Goal: Information Seeking & Learning: Learn about a topic

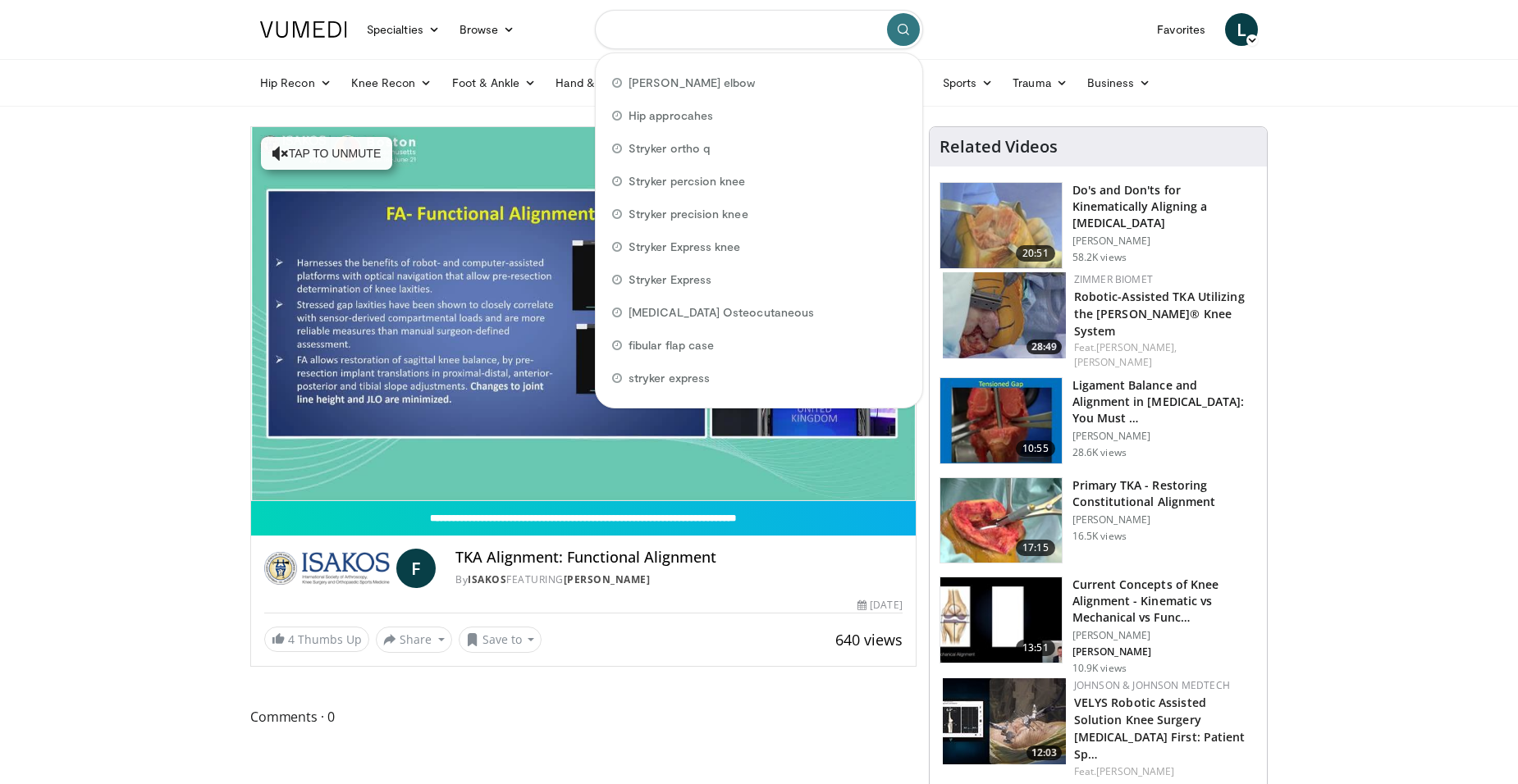
click at [673, 34] on input "Search topics, interventions" at bounding box center [759, 29] width 328 height 39
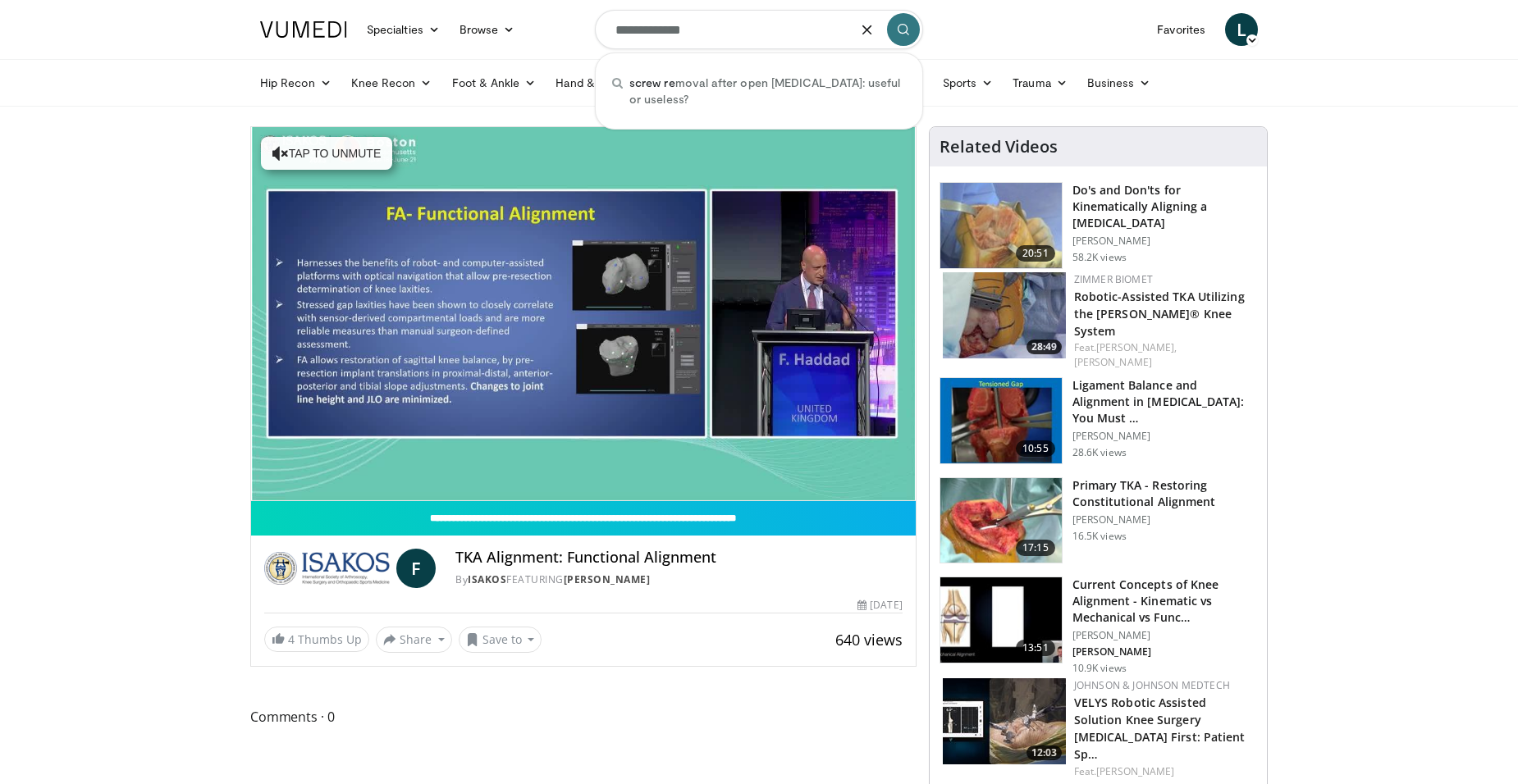
type input "**********"
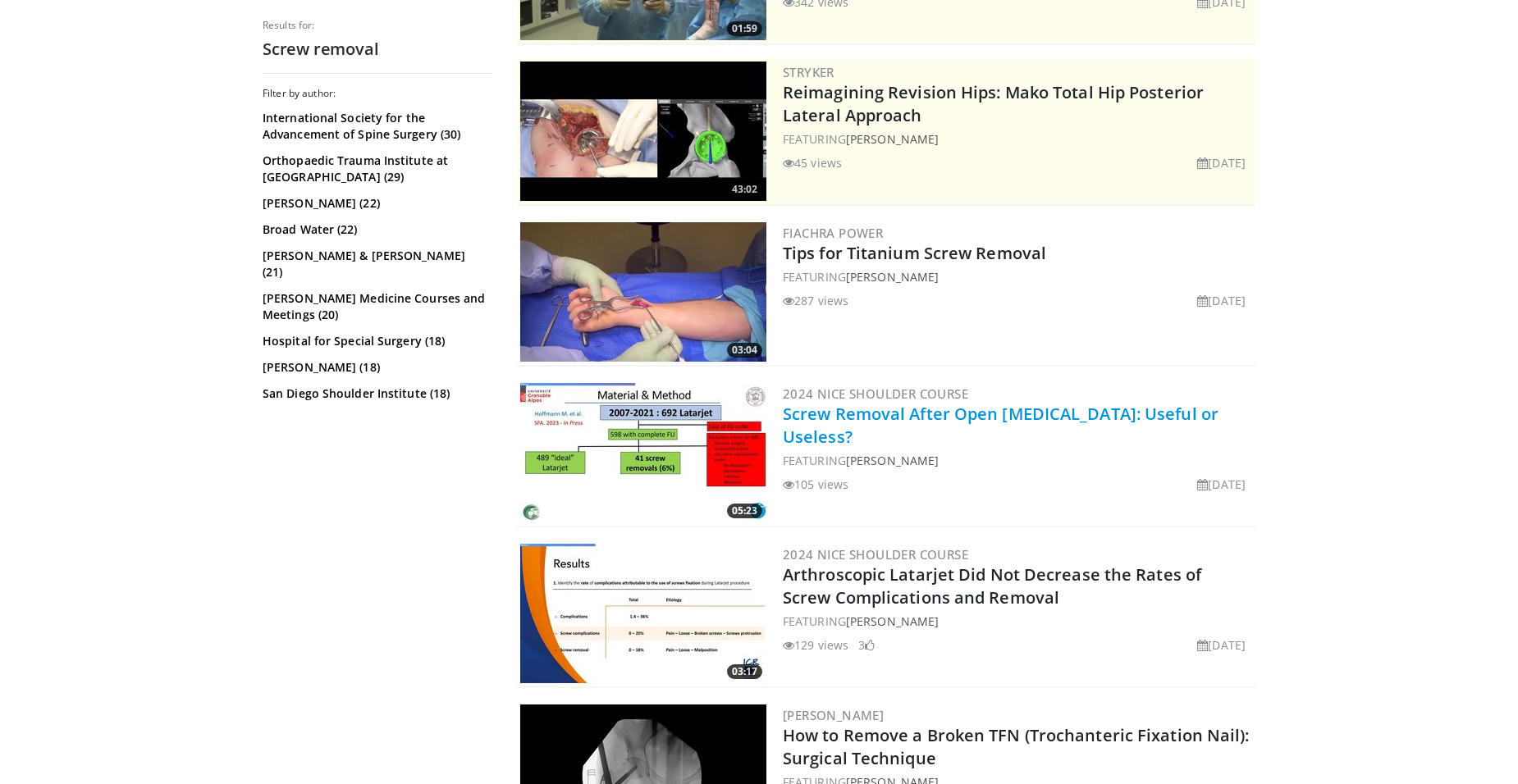
scroll to position [246, 0]
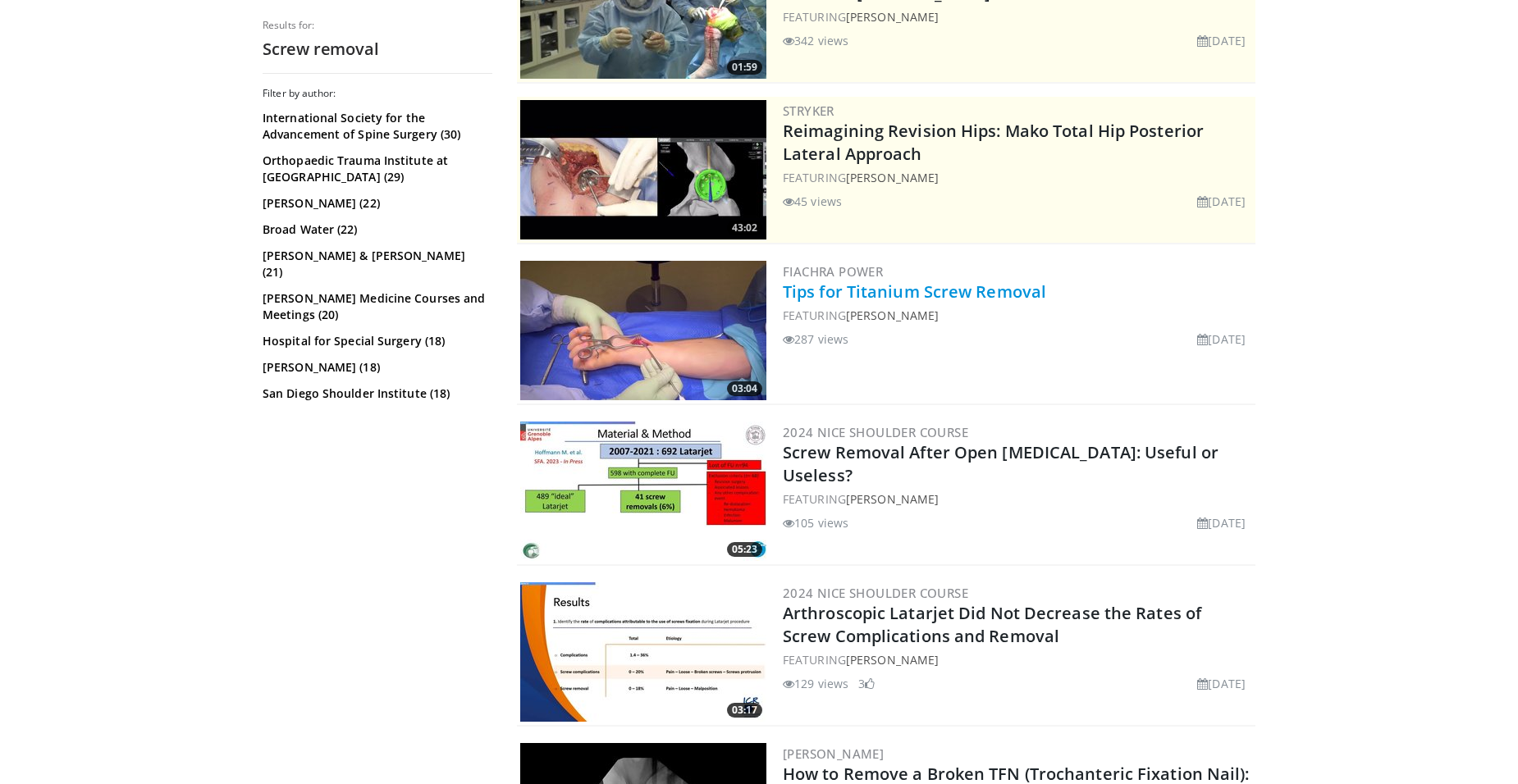
click at [851, 295] on link "Tips for Titanium Screw Removal" at bounding box center [914, 292] width 263 height 23
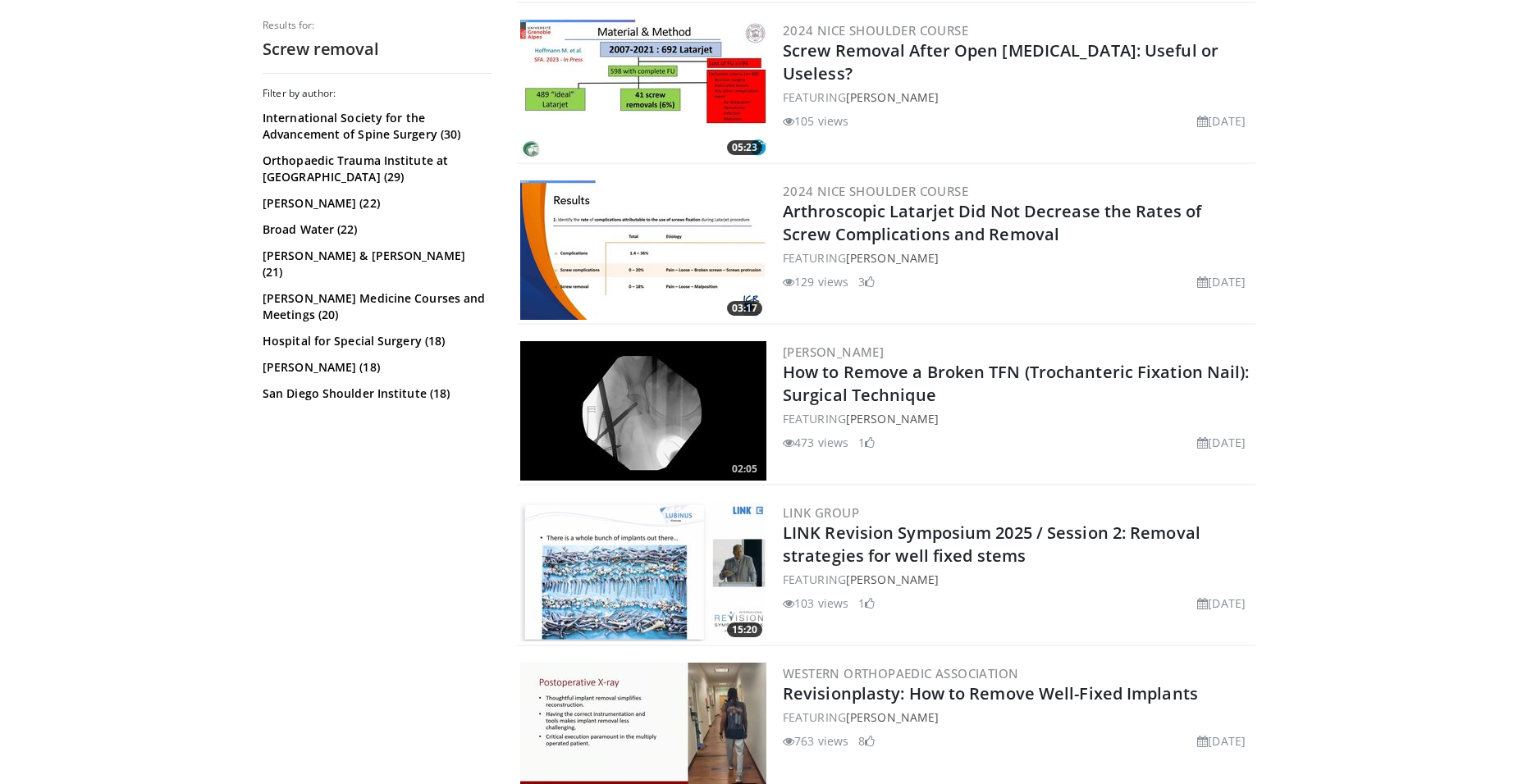
scroll to position [656, 0]
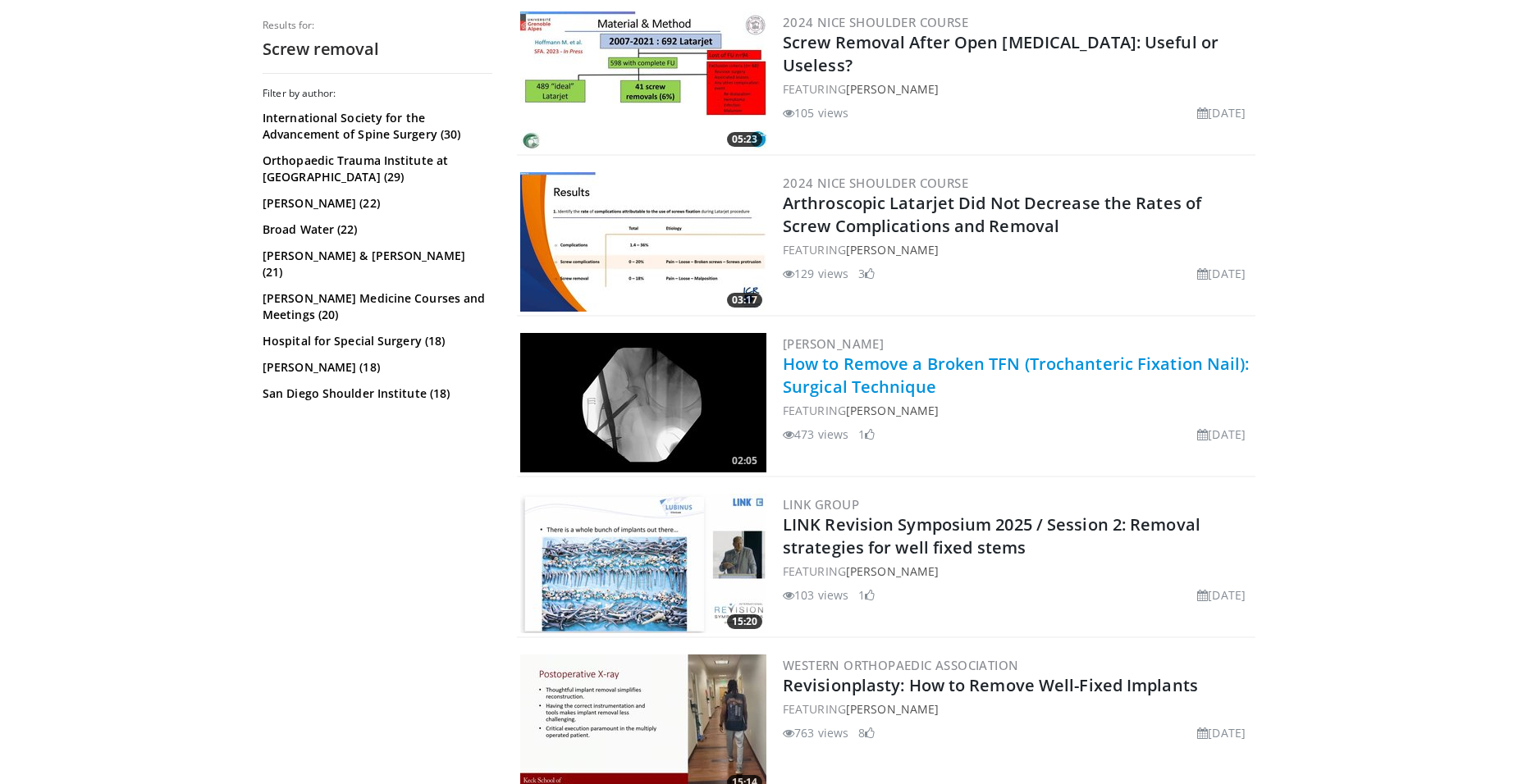
click at [888, 358] on link "How to Remove a Broken TFN (Trochanteric Fixation Nail): Surgical Technique" at bounding box center [1016, 375] width 467 height 45
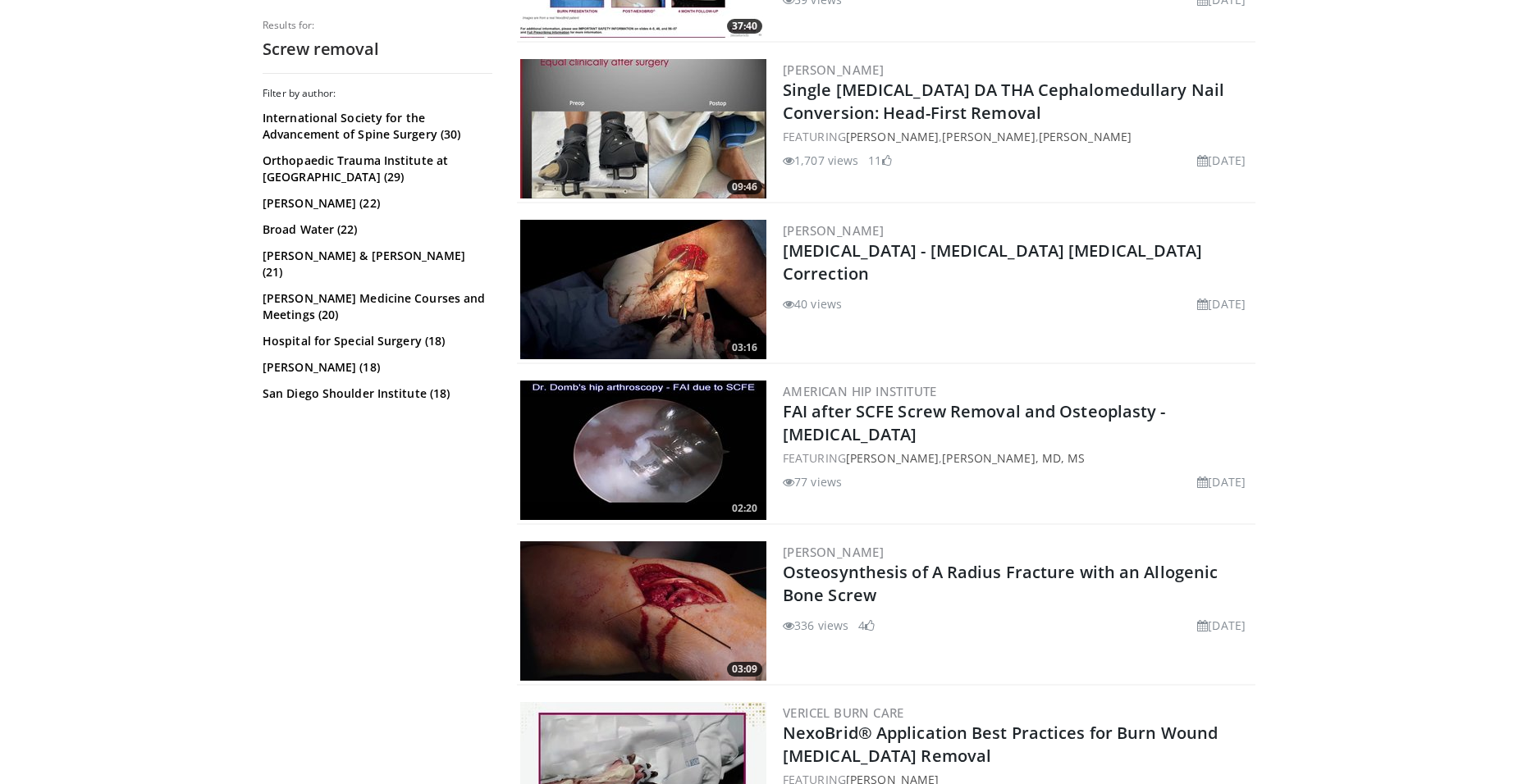
scroll to position [3199, 0]
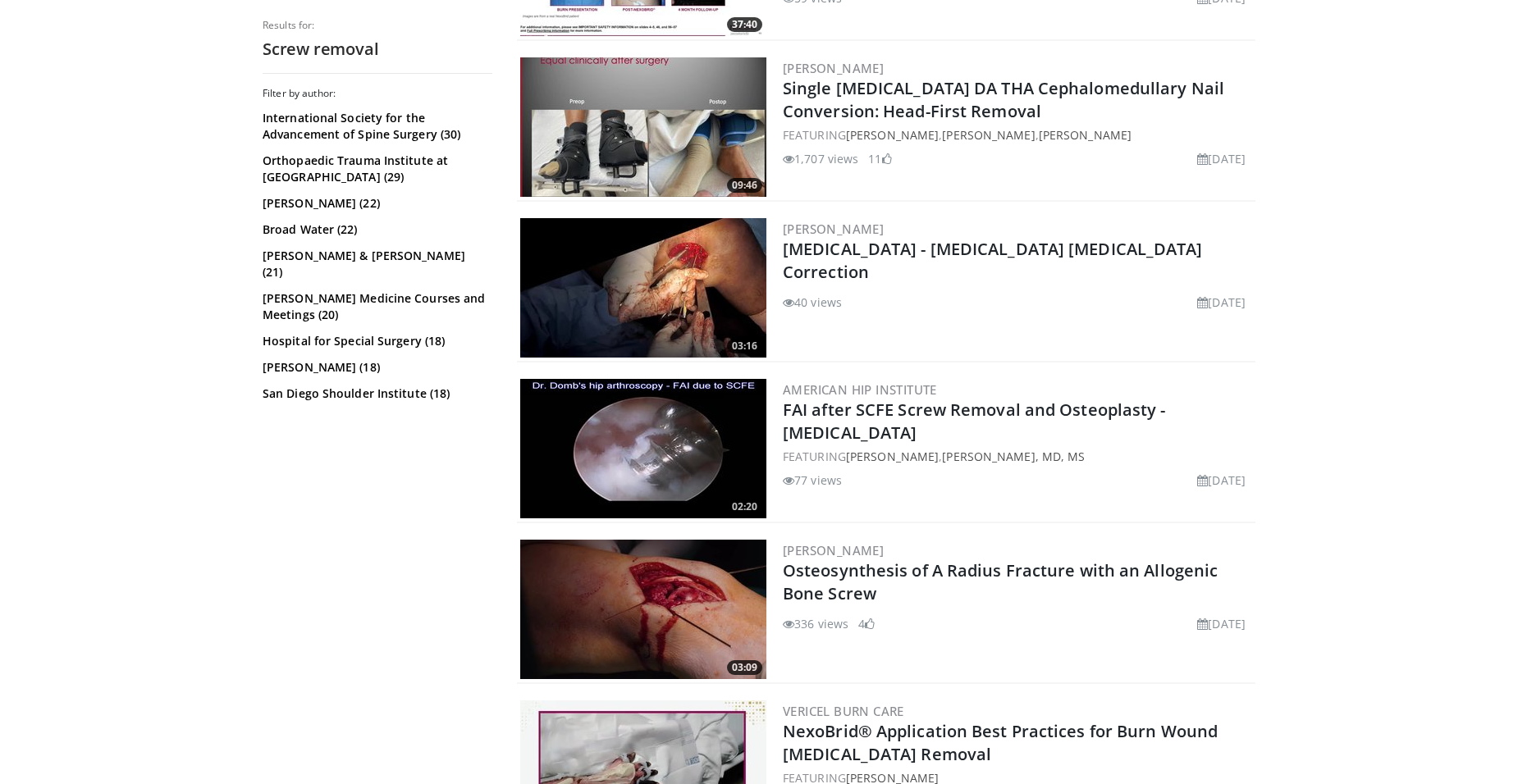
click at [678, 590] on img at bounding box center [643, 609] width 246 height 140
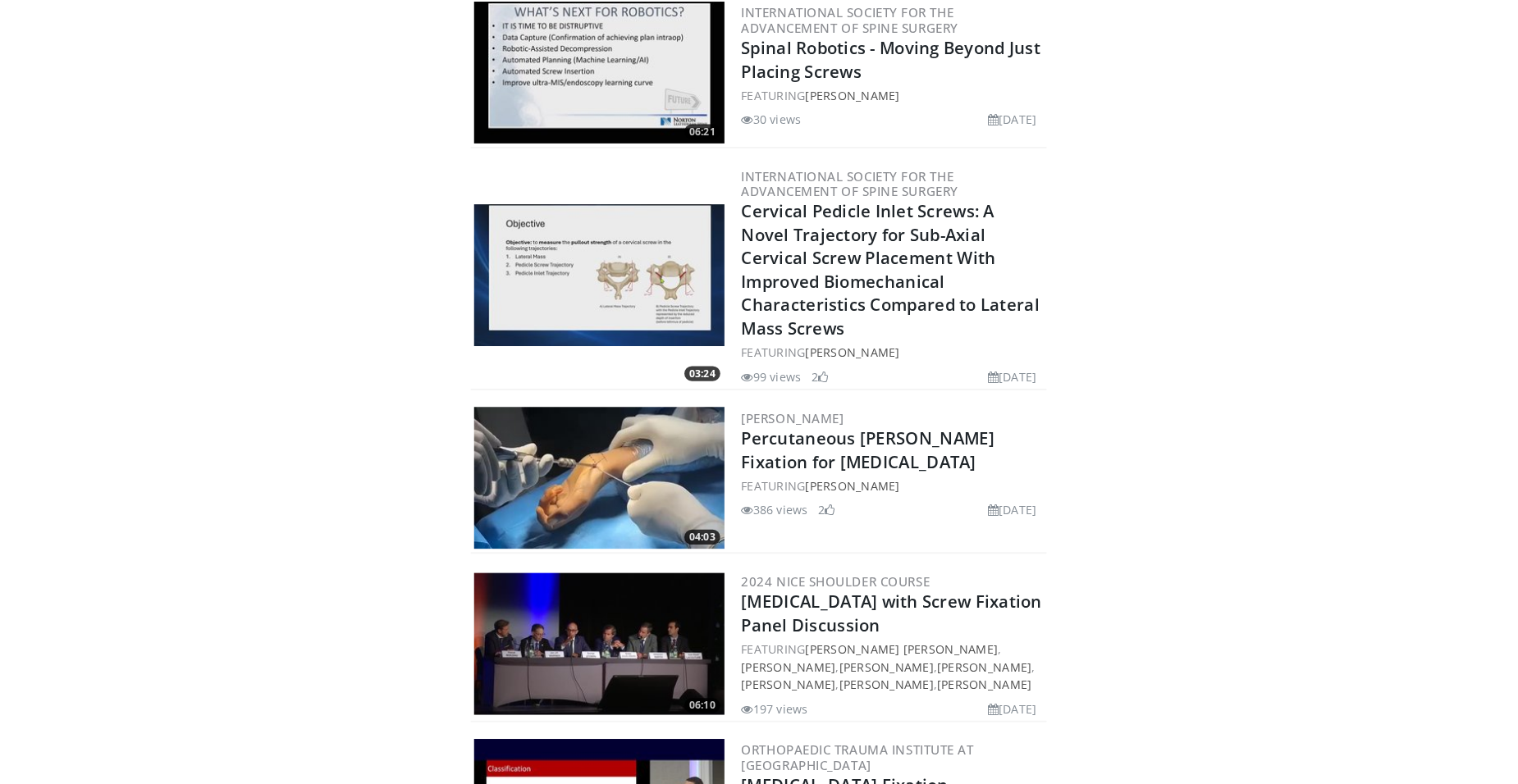
scroll to position [2263, 0]
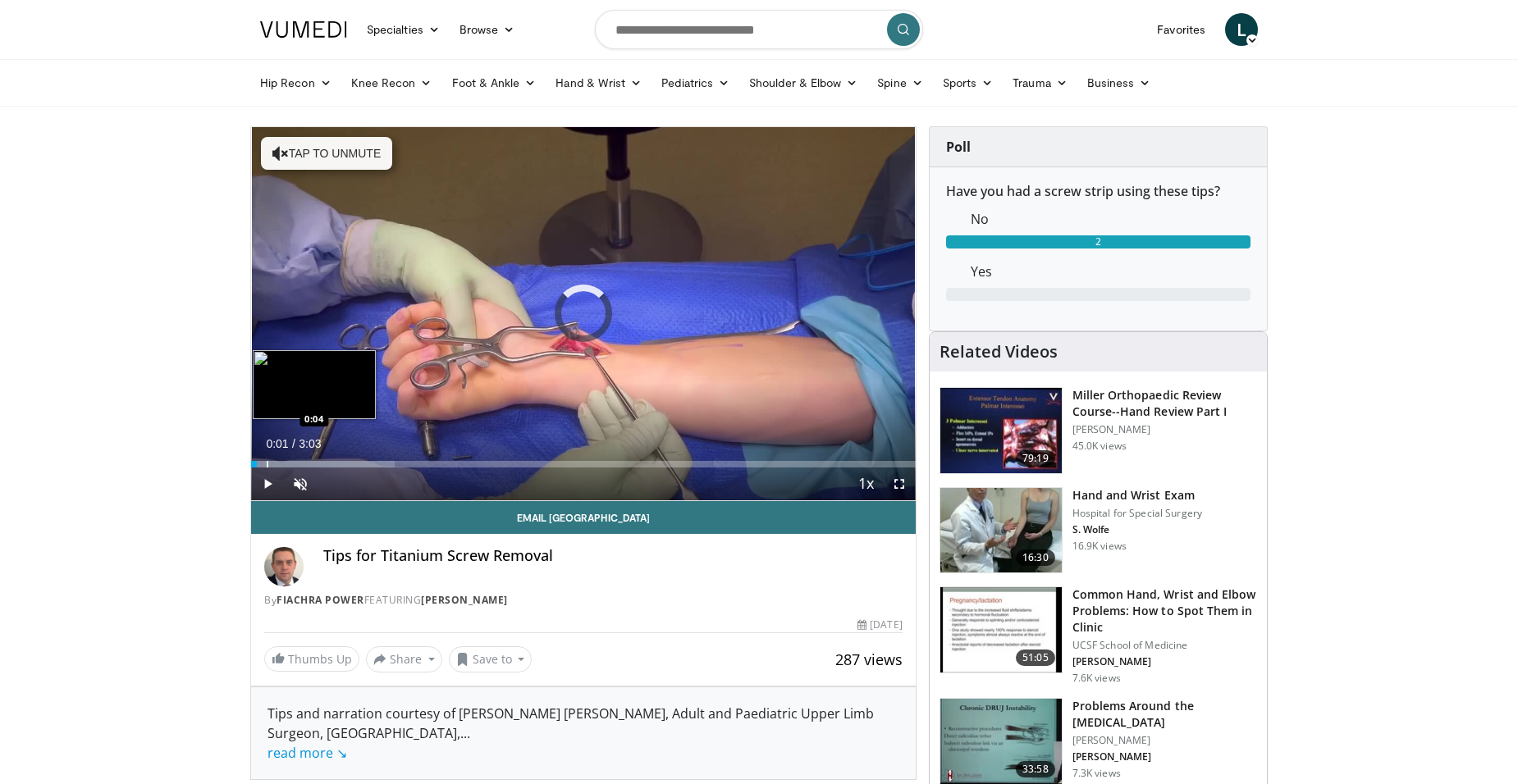
click at [267, 464] on div "Progress Bar" at bounding box center [267, 464] width 2 height 7
click at [291, 464] on div "Progress Bar" at bounding box center [322, 464] width 143 height 7
click at [314, 462] on div "Progress Bar" at bounding box center [314, 464] width 2 height 7
click at [327, 461] on div "Progress Bar" at bounding box center [327, 464] width 2 height 7
click at [343, 458] on div "Loaded : 43.19% 0:21 0:25" at bounding box center [583, 460] width 664 height 16
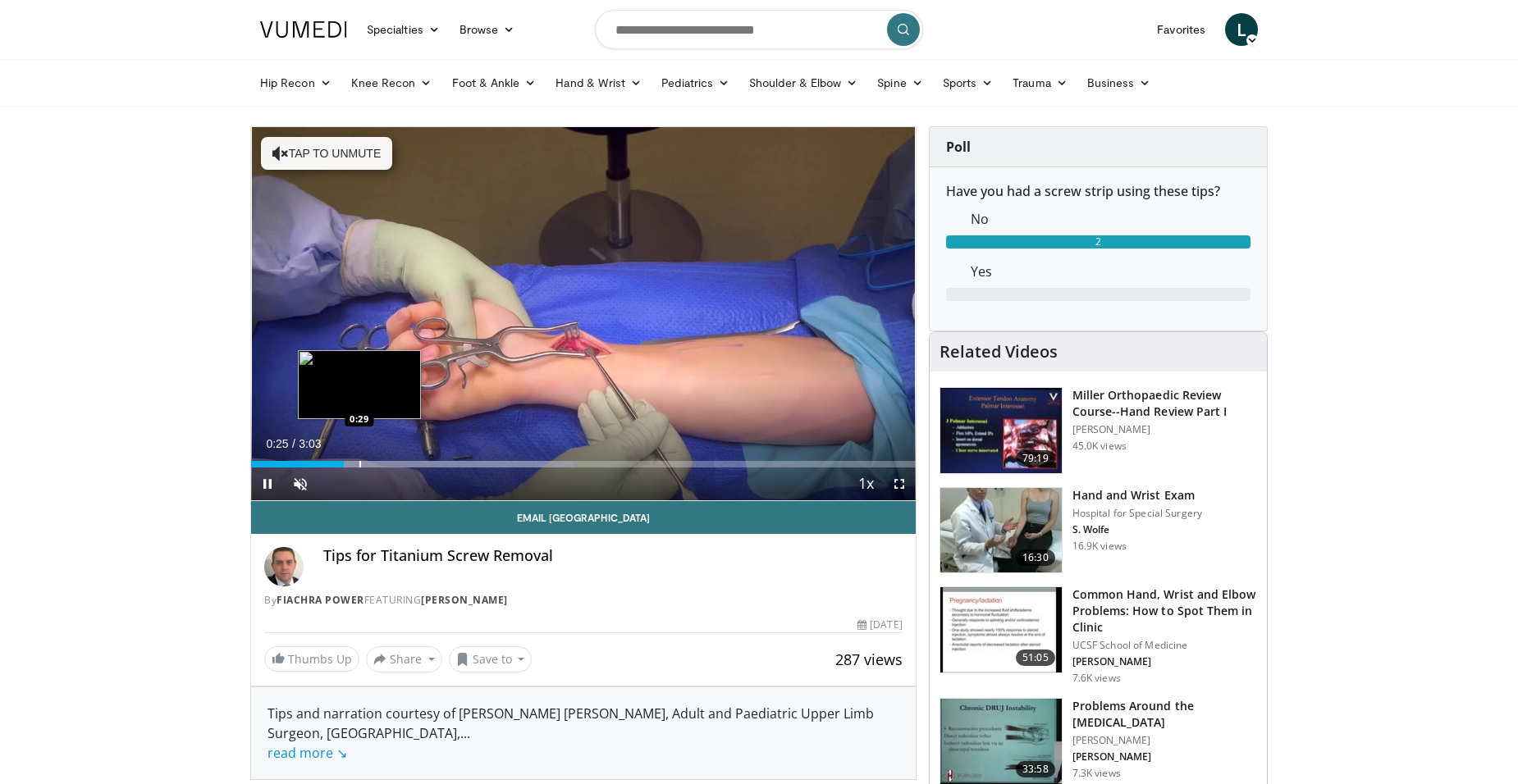
click at [363, 455] on div "Loaded : 48.60% 0:25 0:29" at bounding box center [583, 460] width 664 height 16
click at [405, 465] on div "Progress Bar" at bounding box center [406, 464] width 2 height 7
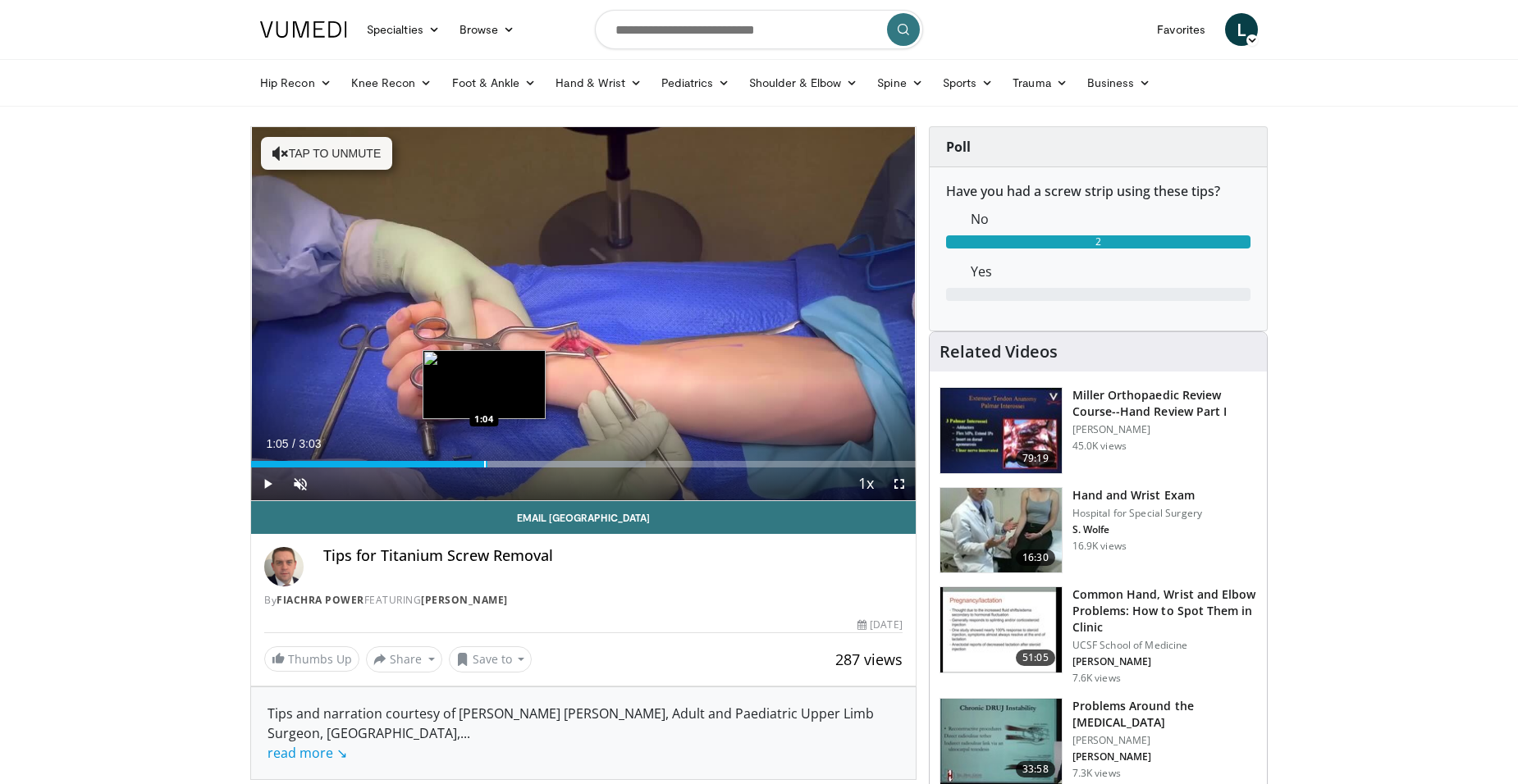
click at [487, 465] on div "Progress Bar" at bounding box center [474, 464] width 344 height 7
click at [510, 463] on div "Progress Bar" at bounding box center [509, 464] width 2 height 7
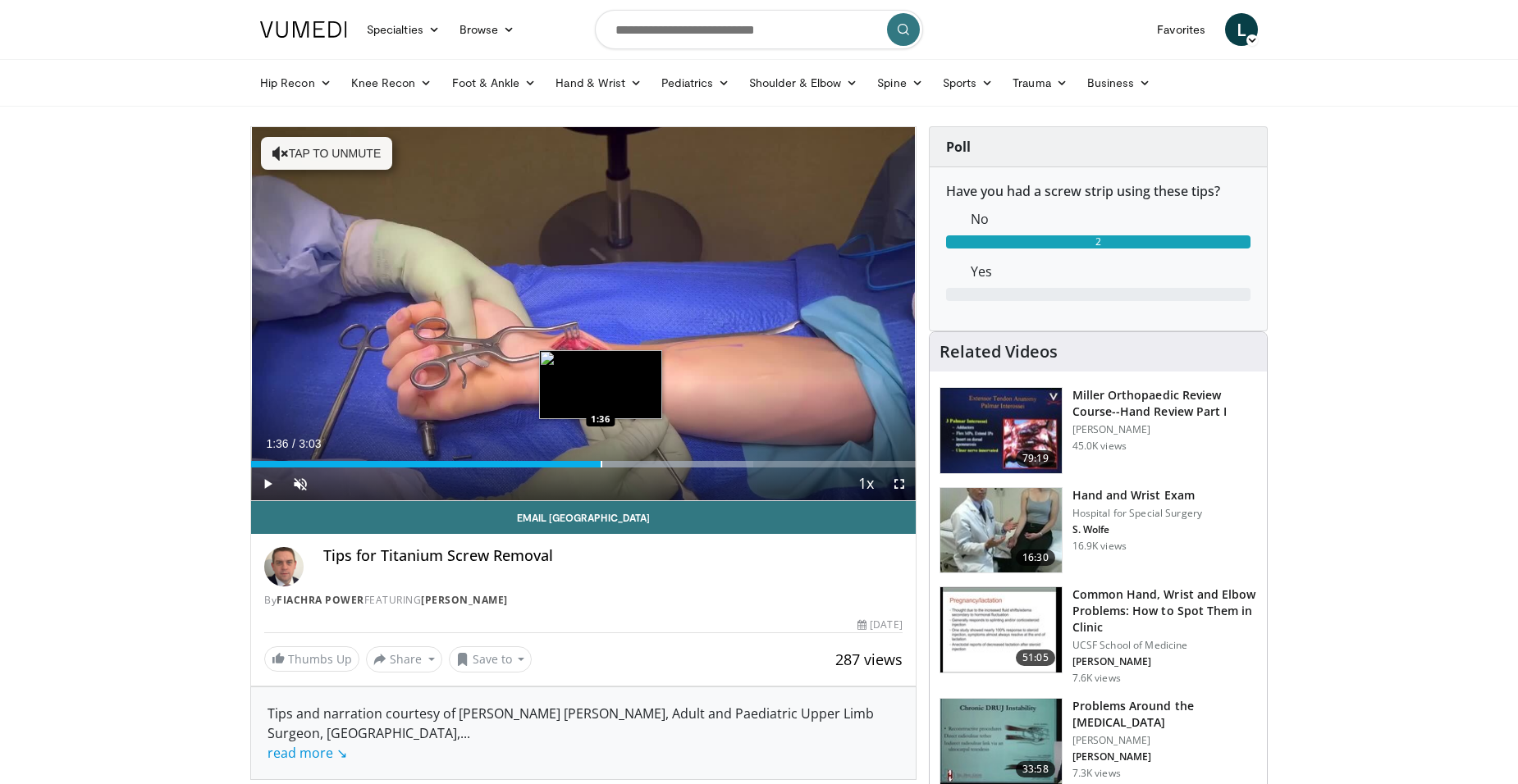
click at [601, 462] on div "Progress Bar" at bounding box center [602, 464] width 2 height 7
click at [650, 461] on div "Progress Bar" at bounding box center [651, 464] width 2 height 7
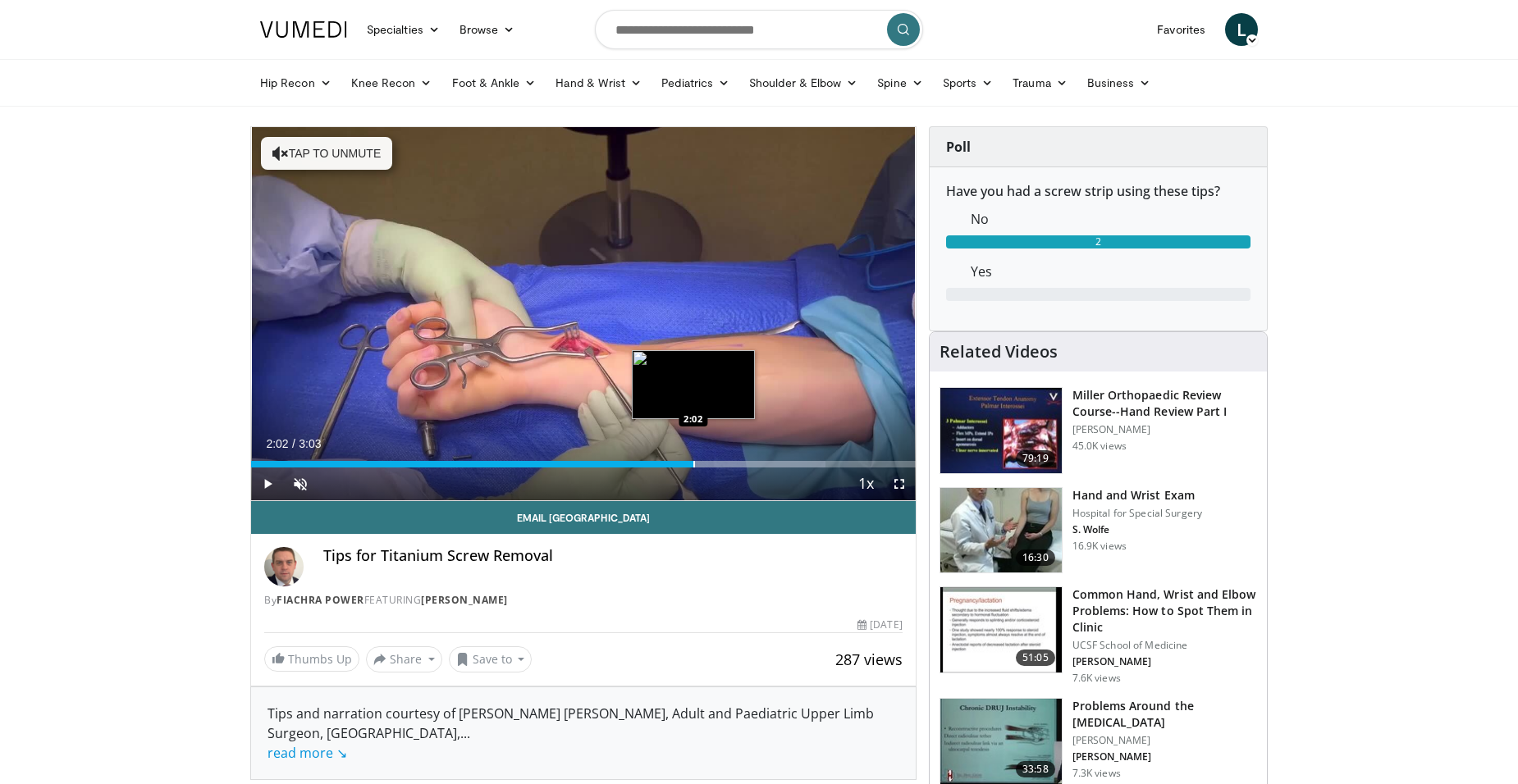
click at [693, 459] on div "Loaded : 86.42% 2:02 2:02" at bounding box center [583, 460] width 664 height 16
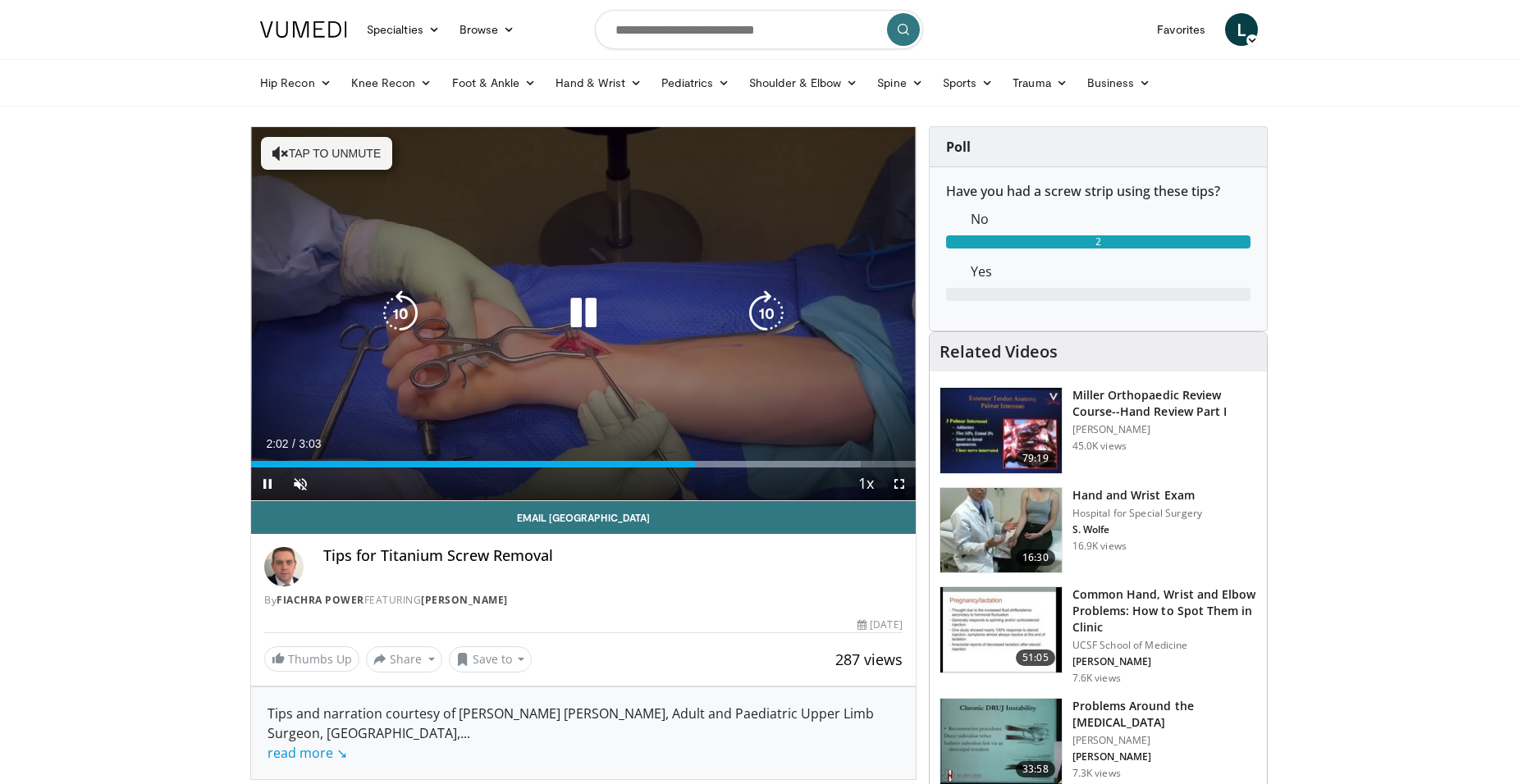
click at [695, 396] on div "10 seconds Tap to unmute" at bounding box center [583, 313] width 664 height 373
click at [710, 417] on div "10 seconds Tap to unmute" at bounding box center [583, 313] width 664 height 373
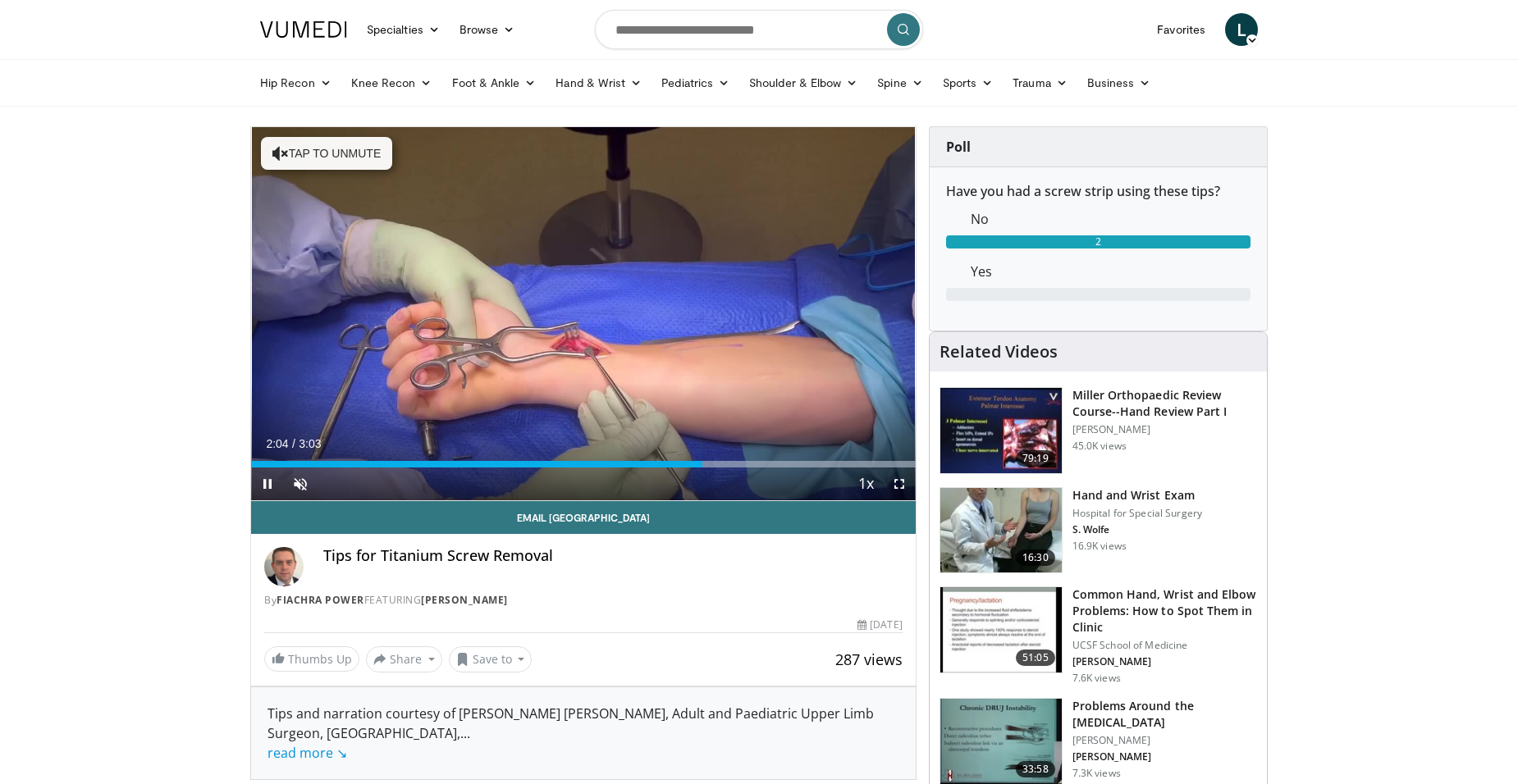
drag, startPoint x: 731, startPoint y: 470, endPoint x: 736, endPoint y: 461, distance: 10.3
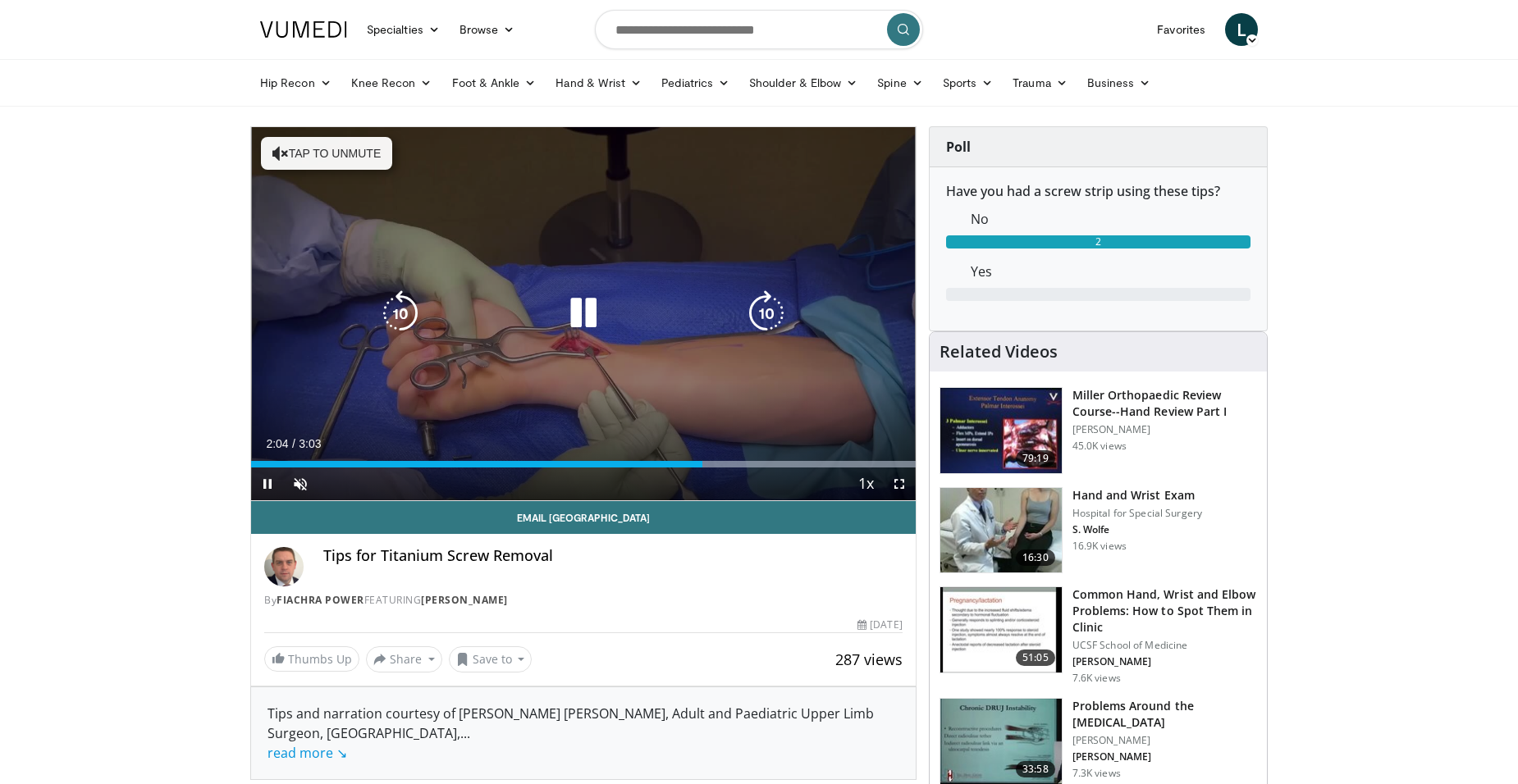
click at [730, 470] on div "Current Time 2:04 / Duration 3:03 Pause Skip Backward Skip Forward Unmute Loade…" at bounding box center [583, 484] width 664 height 33
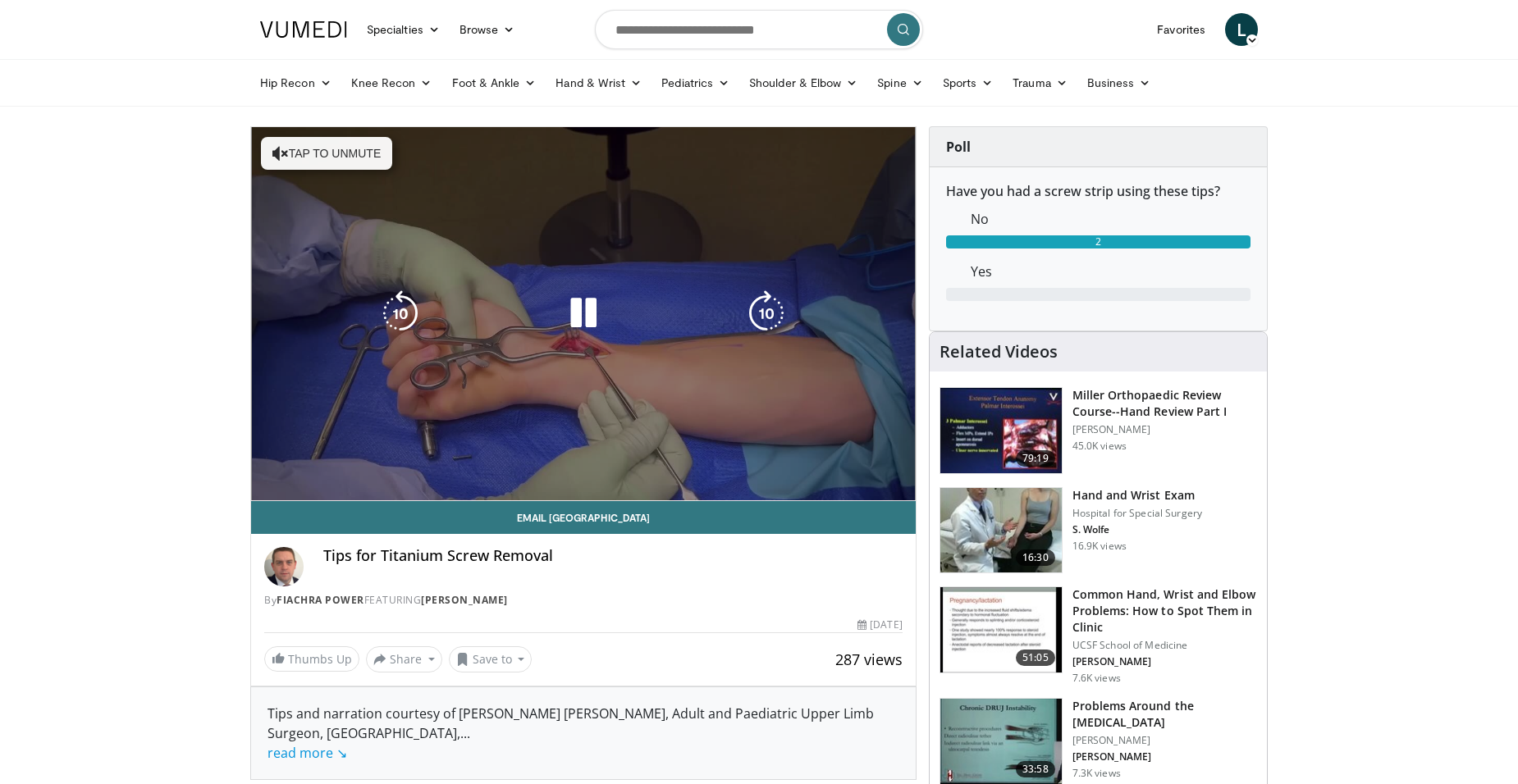
click at [736, 494] on div "Progress Bar" at bounding box center [753, 497] width 324 height 7
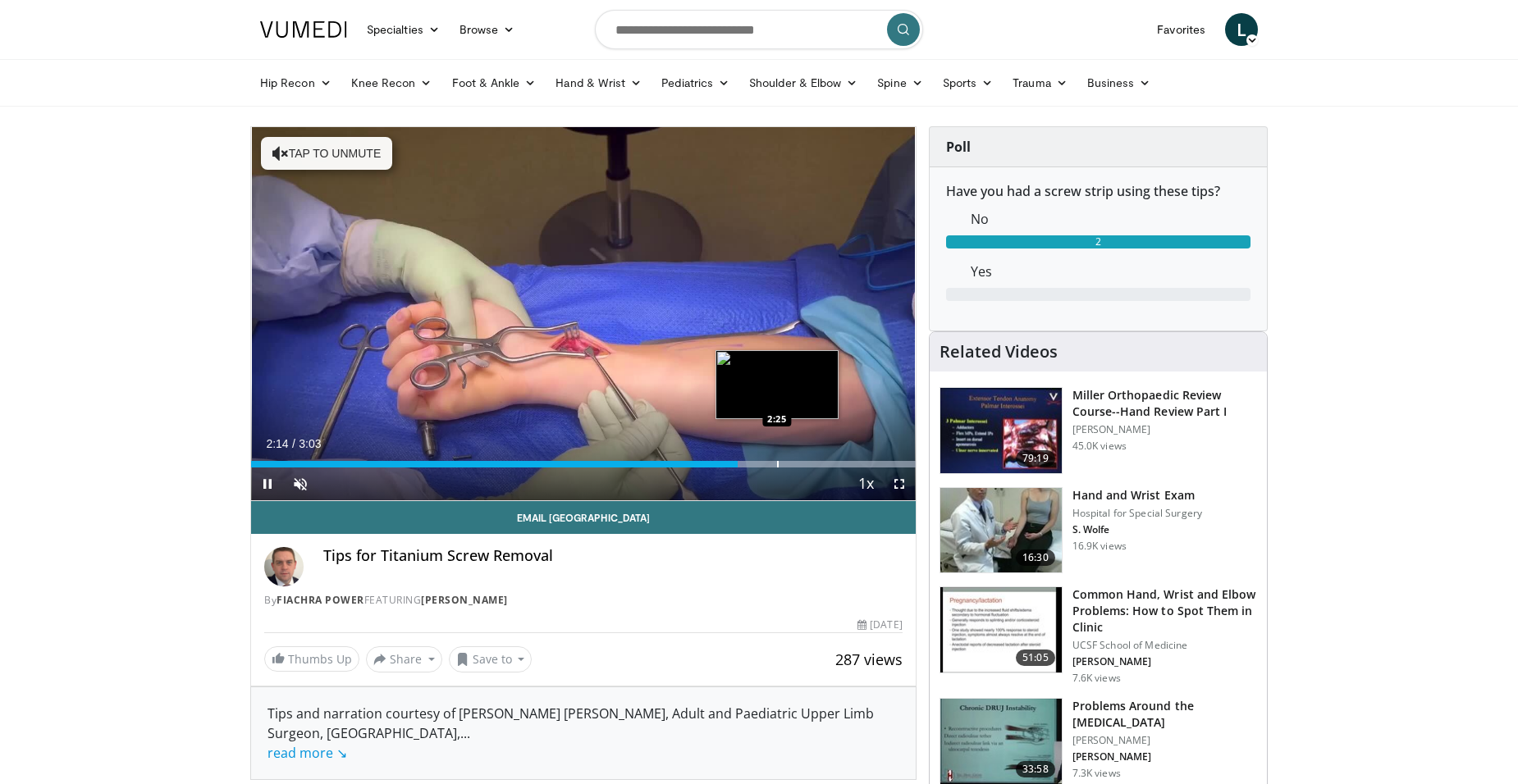
click at [777, 461] on div "Progress Bar" at bounding box center [778, 464] width 2 height 7
click at [802, 462] on div "Progress Bar" at bounding box center [802, 464] width 2 height 7
click at [844, 462] on div "Progress Bar" at bounding box center [844, 464] width 2 height 7
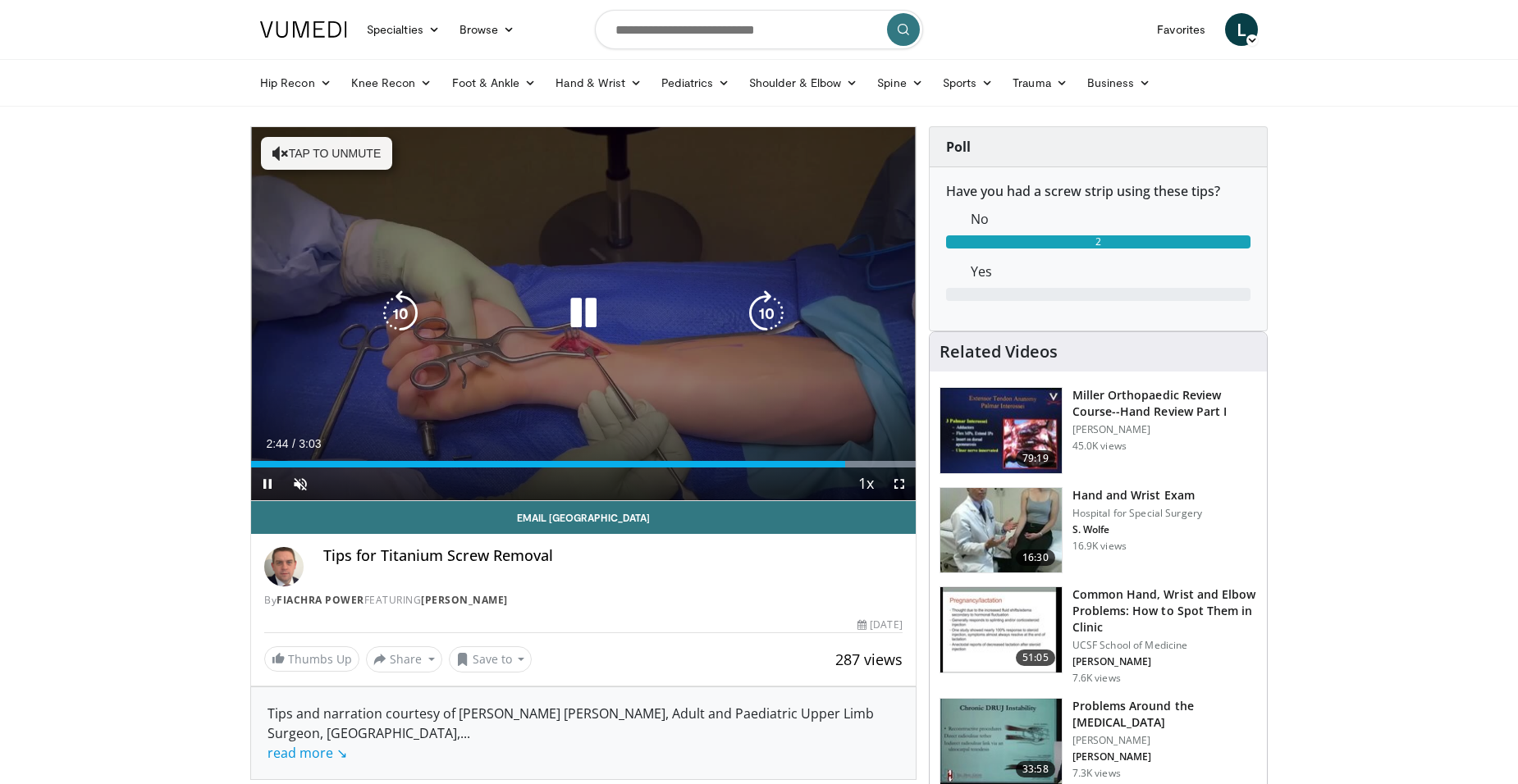
click at [591, 391] on div "10 seconds Tap to unmute" at bounding box center [583, 313] width 664 height 373
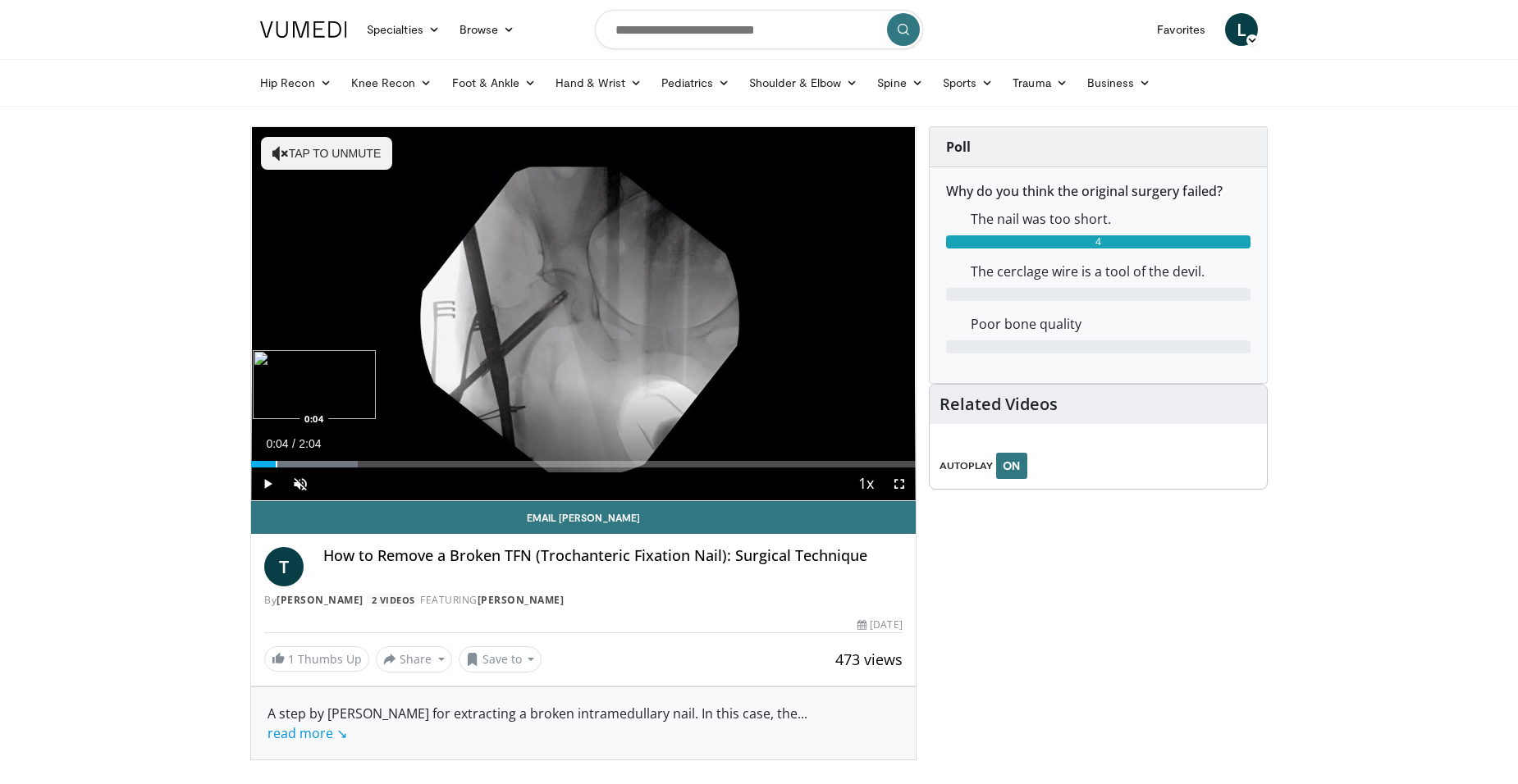
click at [275, 465] on div "Progress Bar" at bounding box center [276, 464] width 2 height 7
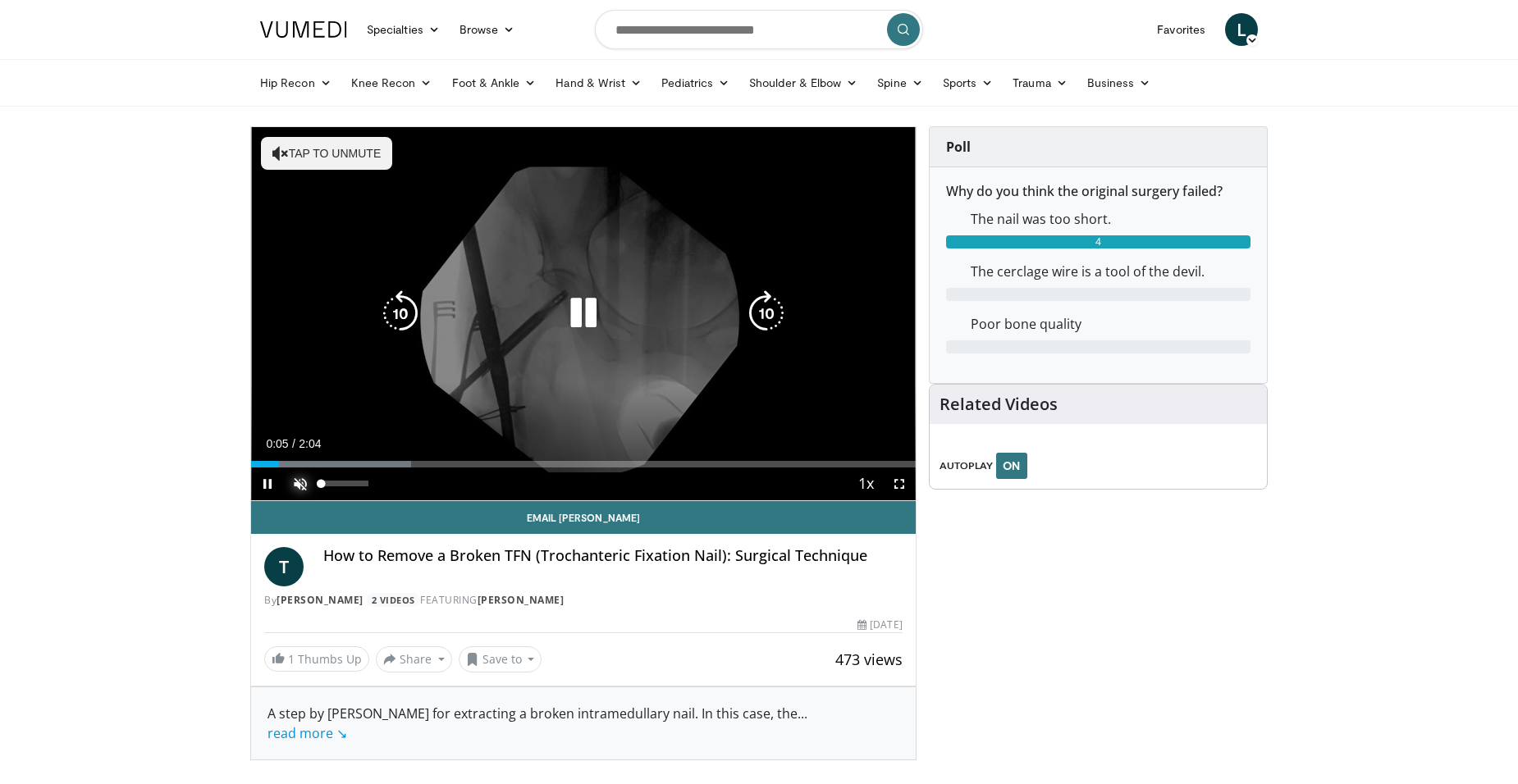
click at [302, 479] on span "Video Player" at bounding box center [300, 484] width 33 height 33
click at [304, 458] on div "Loaded : 32.15% 0:05 0:09" at bounding box center [583, 460] width 664 height 16
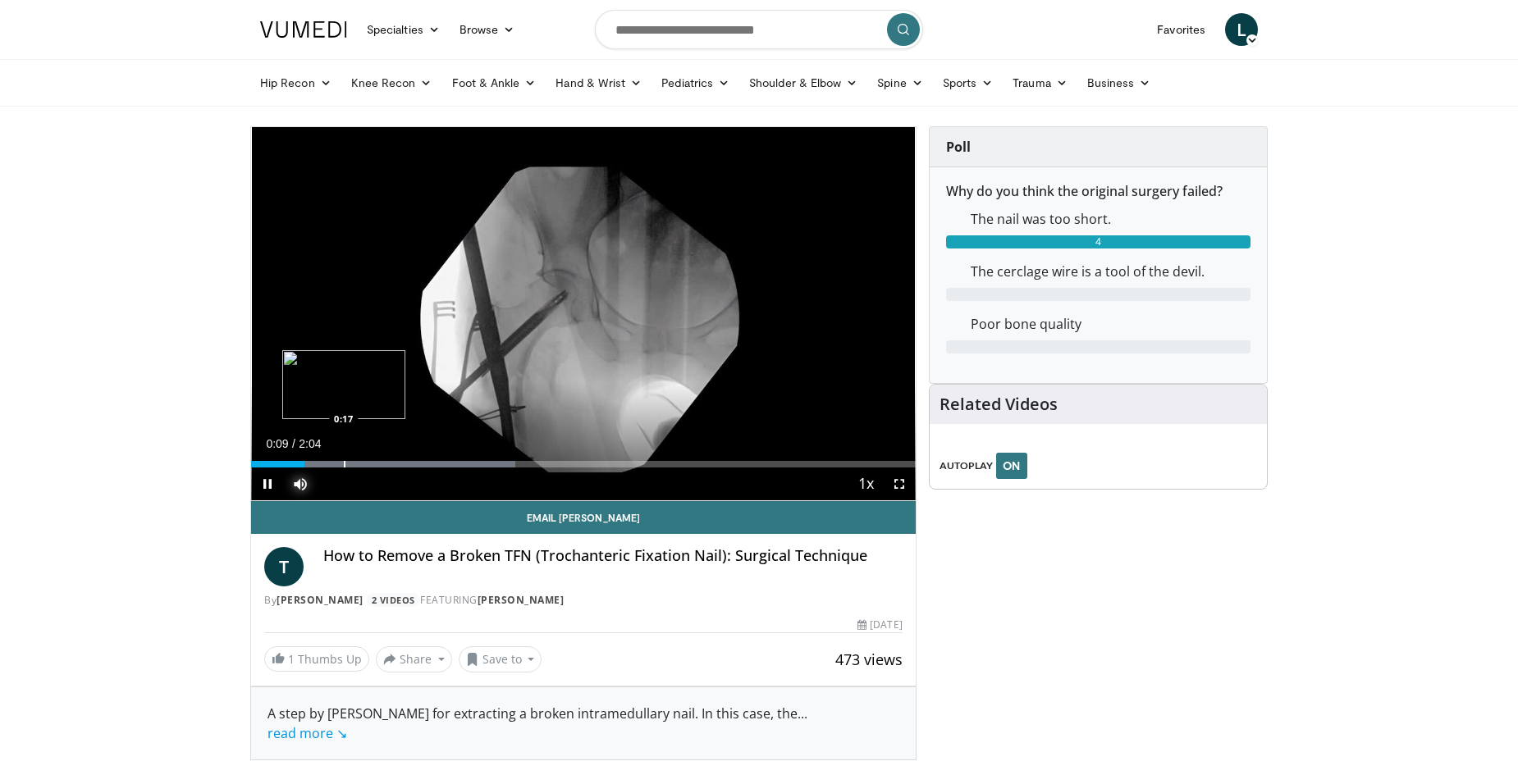
click at [344, 458] on div "Loaded : 39.77% 0:09 0:17" at bounding box center [583, 460] width 664 height 16
click at [375, 461] on div "Progress Bar" at bounding box center [376, 464] width 2 height 7
click at [396, 462] on div "Progress Bar" at bounding box center [462, 464] width 423 height 7
click at [405, 464] on div "Progress Bar" at bounding box center [405, 464] width 2 height 7
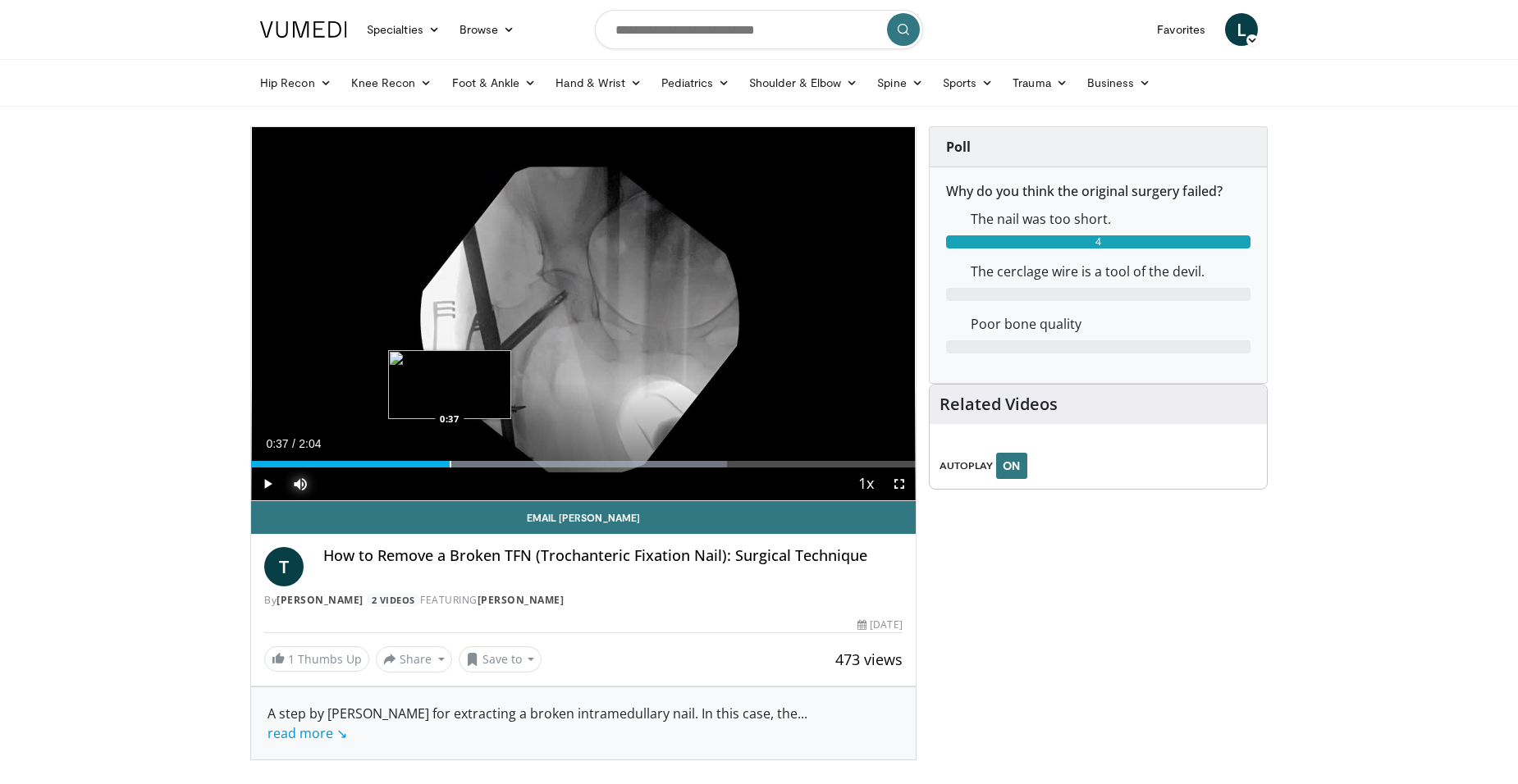
click at [450, 464] on div "Progress Bar" at bounding box center [451, 464] width 2 height 7
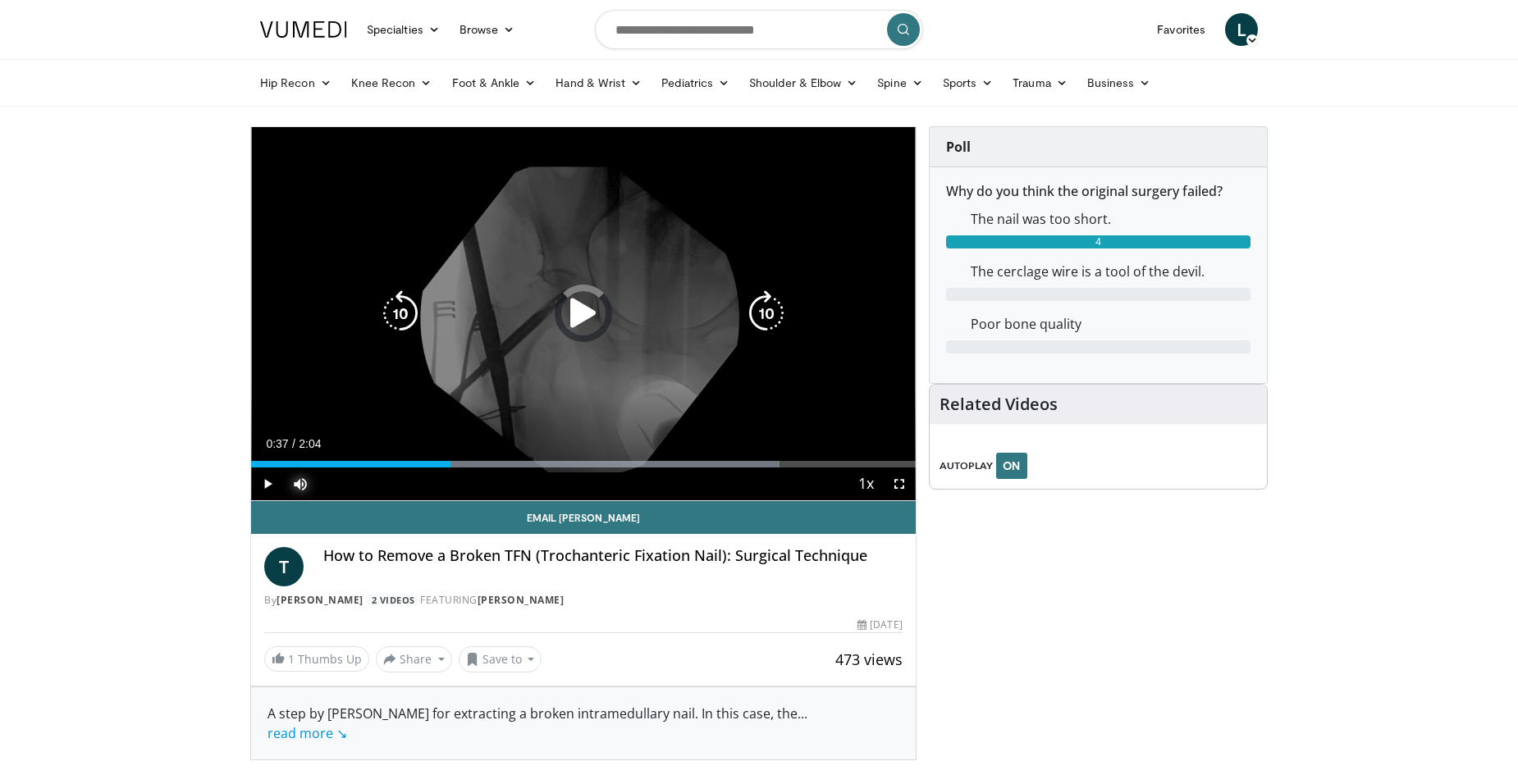
drag, startPoint x: 478, startPoint y: 456, endPoint x: 496, endPoint y: 453, distance: 18.2
click at [479, 456] on div "Loaded : 79.59% 0:37 0:42" at bounding box center [583, 460] width 664 height 16
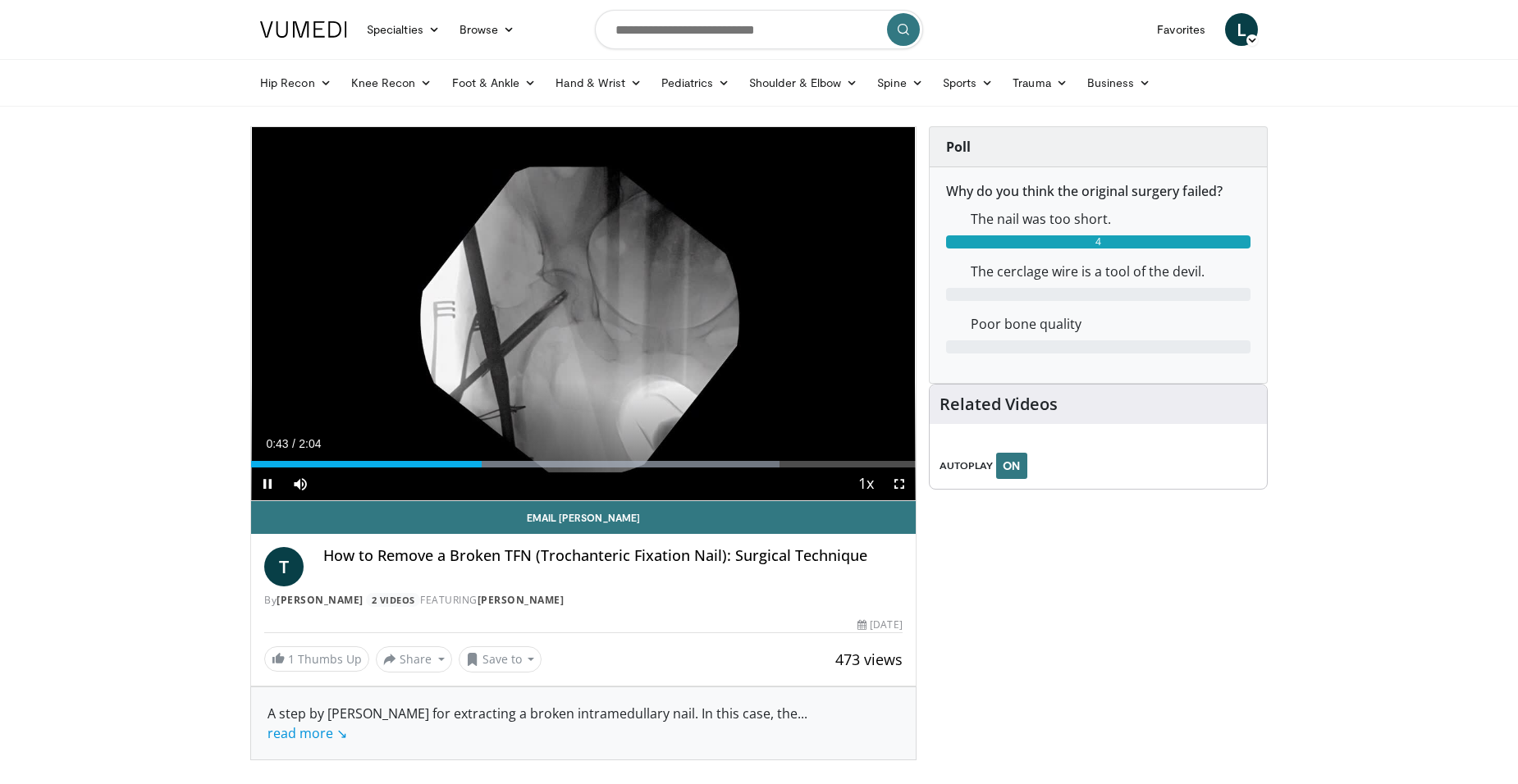
click at [505, 451] on div "Current Time 0:43 / Duration 2:04" at bounding box center [583, 444] width 664 height 15
click at [547, 462] on div "Progress Bar" at bounding box center [548, 464] width 2 height 7
click at [555, 462] on div "Progress Bar" at bounding box center [554, 464] width 2 height 7
click at [567, 461] on div "Progress Bar" at bounding box center [566, 464] width 2 height 7
click at [589, 458] on div "Loaded : 96.44% 1:03 1:03" at bounding box center [583, 460] width 664 height 16
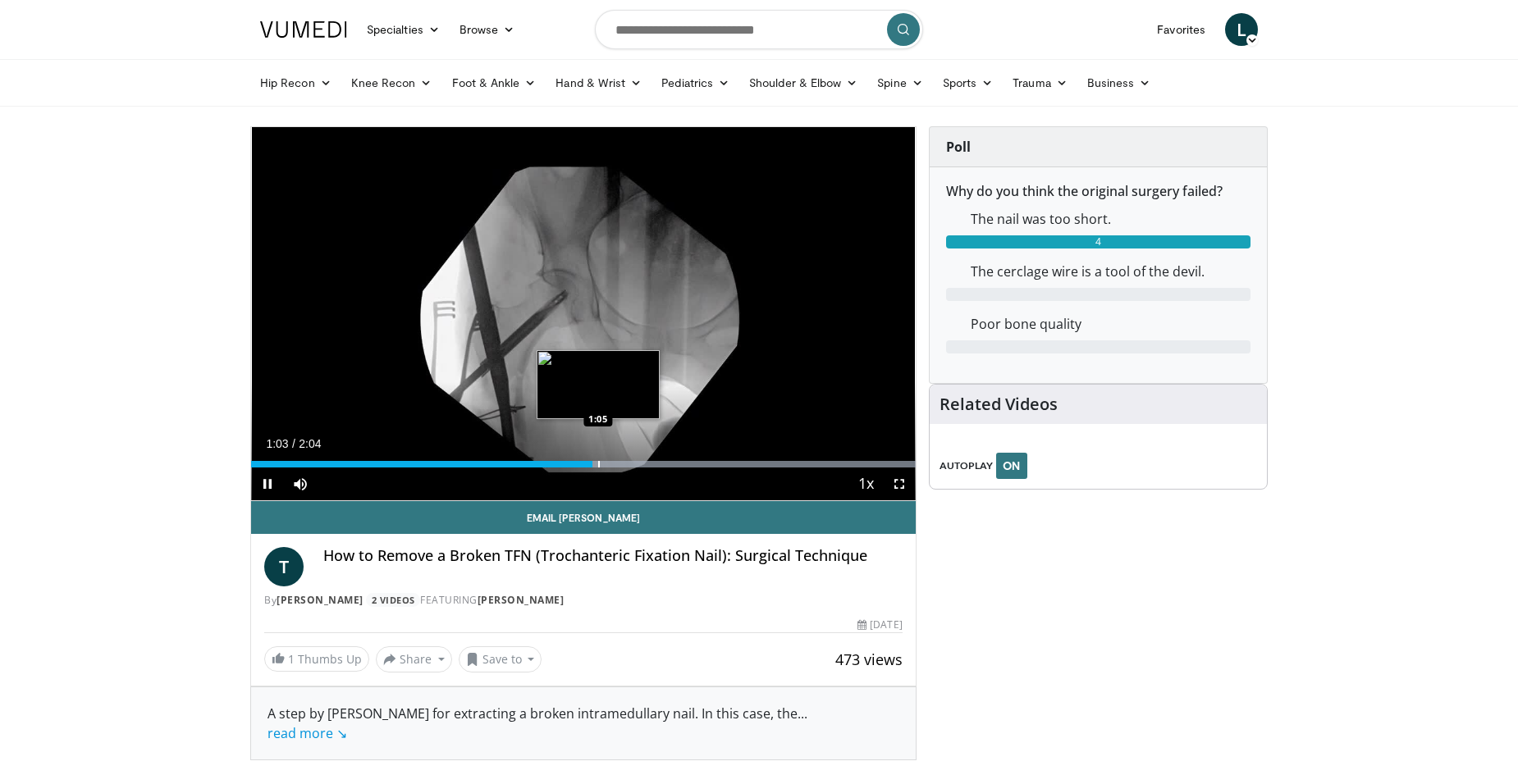
click at [599, 461] on div "Progress Bar" at bounding box center [599, 464] width 2 height 7
click at [628, 463] on div "Progress Bar" at bounding box center [629, 464] width 2 height 7
click at [646, 462] on div "Progress Bar" at bounding box center [647, 464] width 2 height 7
click at [666, 462] on div "Progress Bar" at bounding box center [666, 464] width 2 height 7
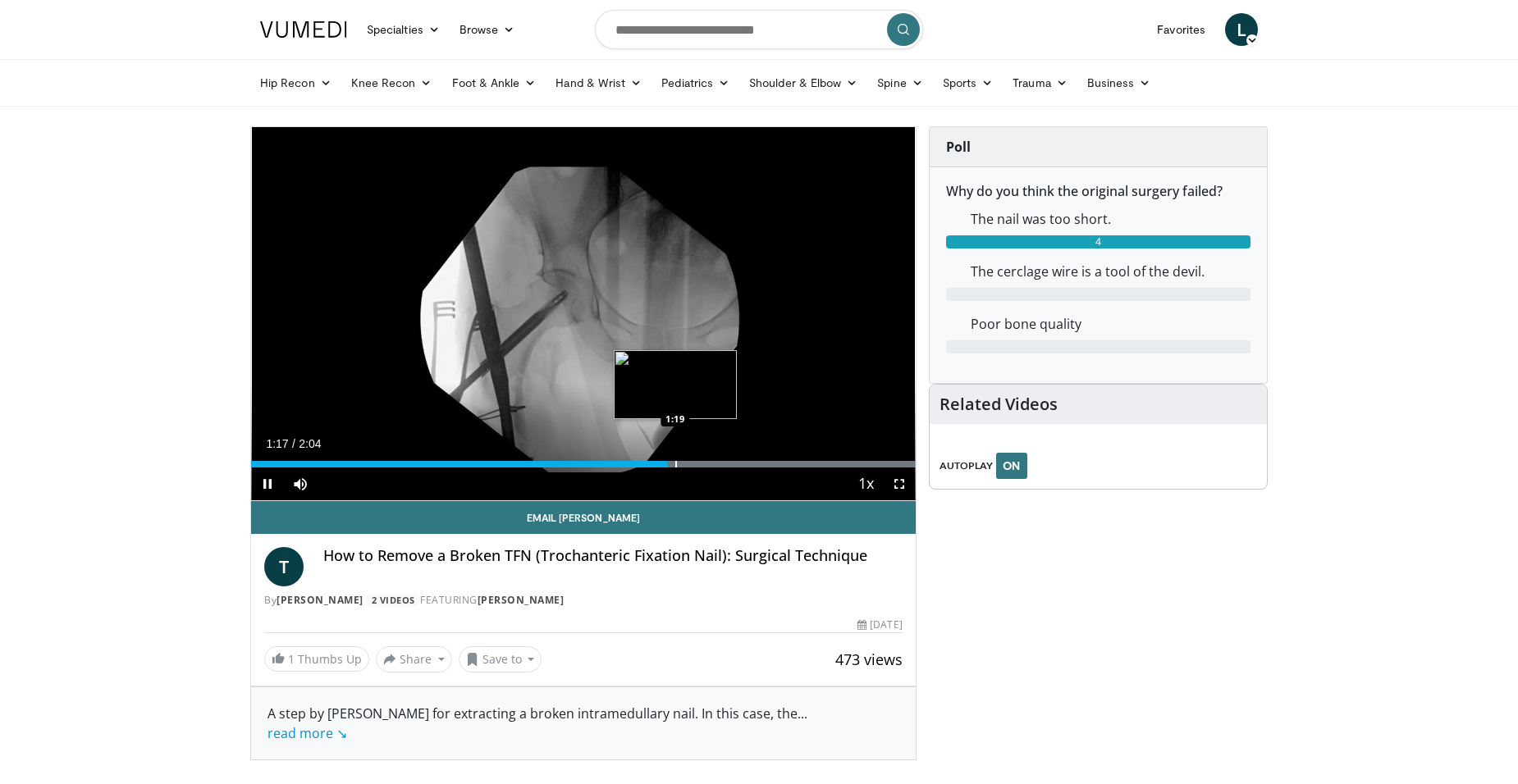
click at [676, 461] on div "Progress Bar" at bounding box center [676, 464] width 2 height 7
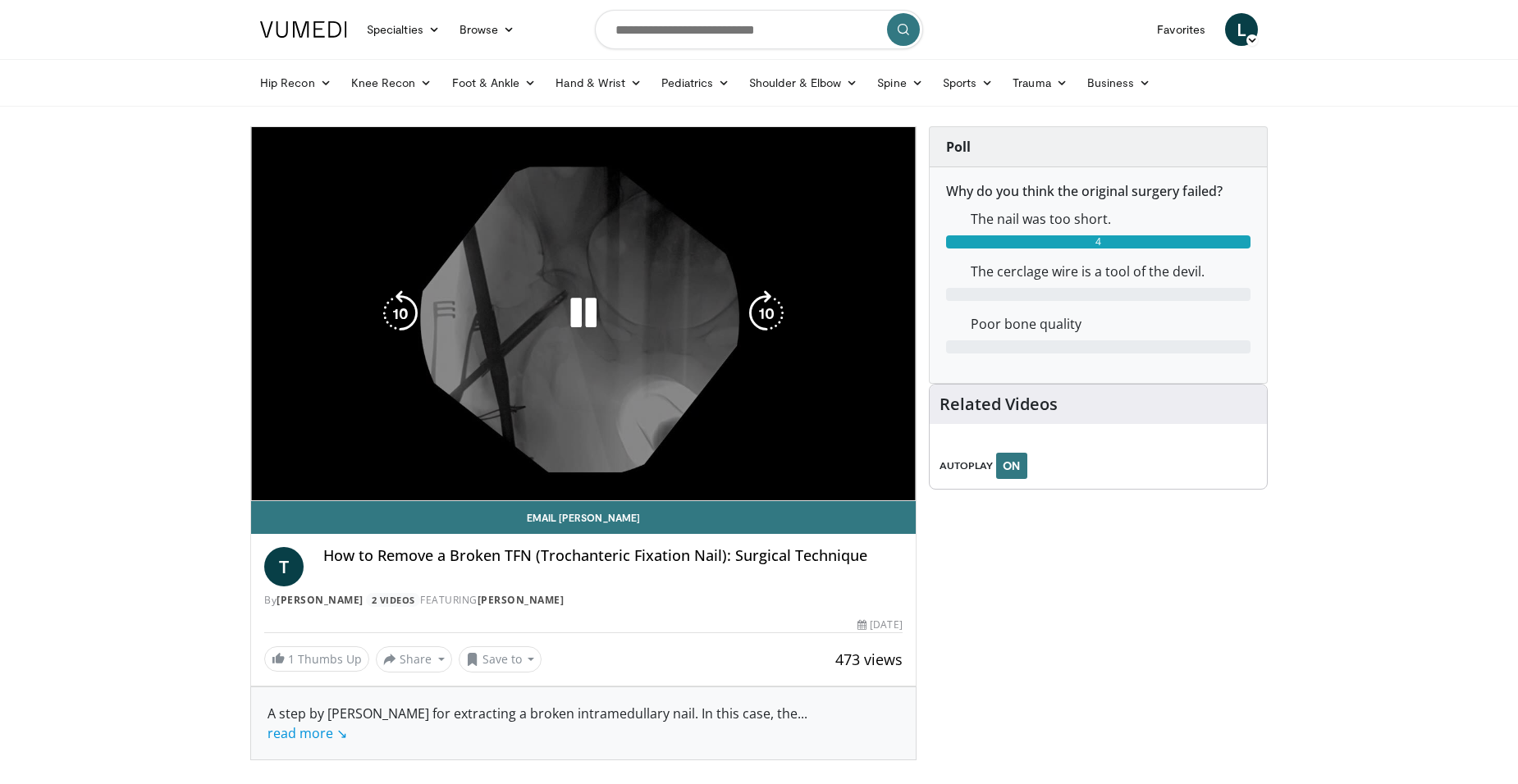
click at [687, 459] on video-js "**********" at bounding box center [583, 313] width 664 height 374
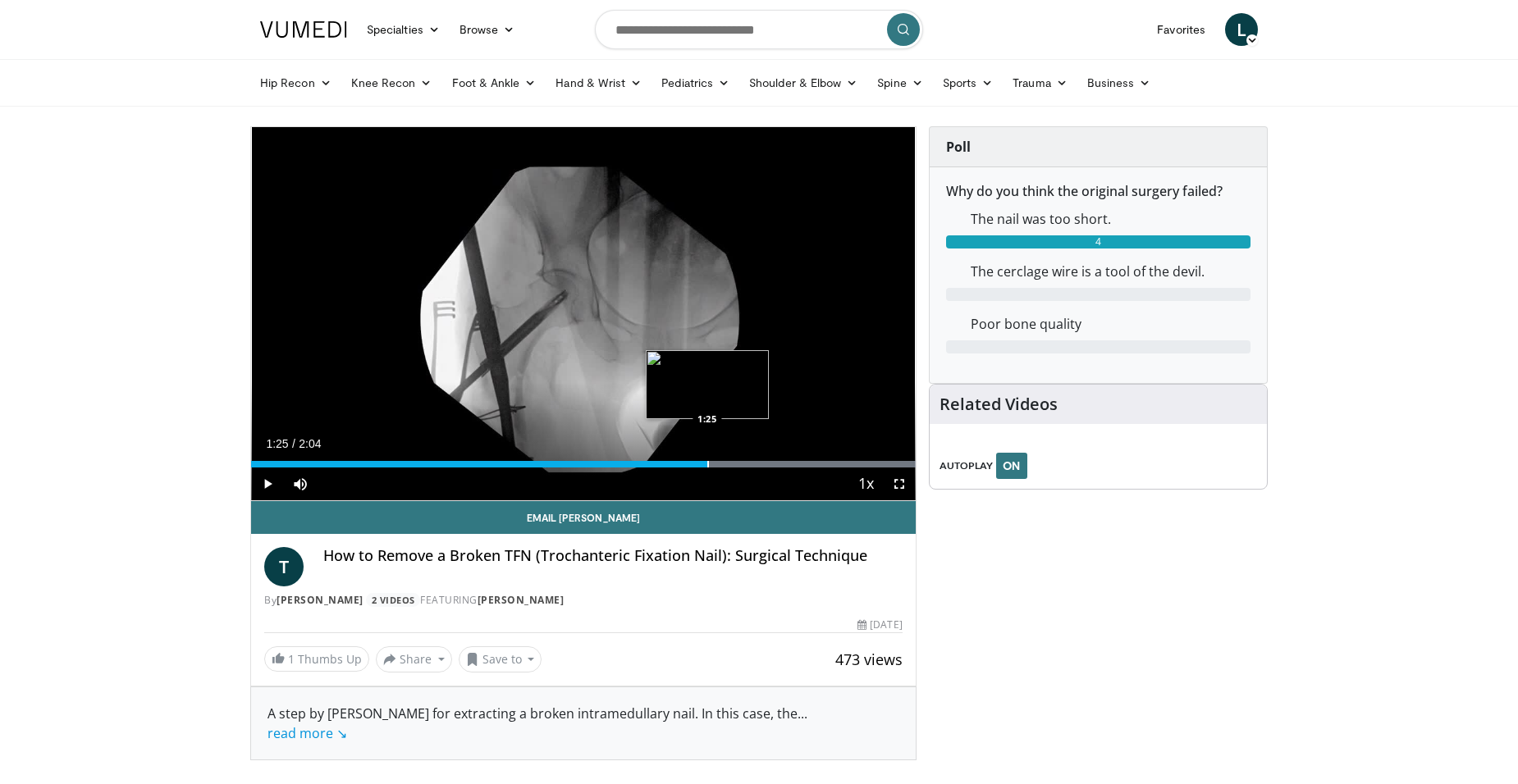
click at [708, 461] on div "Progress Bar" at bounding box center [708, 464] width 2 height 7
click at [736, 457] on div "Loaded : 100.00% 1:31 1:30" at bounding box center [583, 460] width 664 height 16
click at [748, 459] on div "Loaded : 100.00% 1:31 1:32" at bounding box center [583, 460] width 664 height 16
click at [790, 459] on div "Loaded : 100.00% 1:34 1:41" at bounding box center [583, 460] width 664 height 16
click at [814, 455] on div "Loaded : 100.00% 1:45 1:45" at bounding box center [583, 460] width 664 height 16
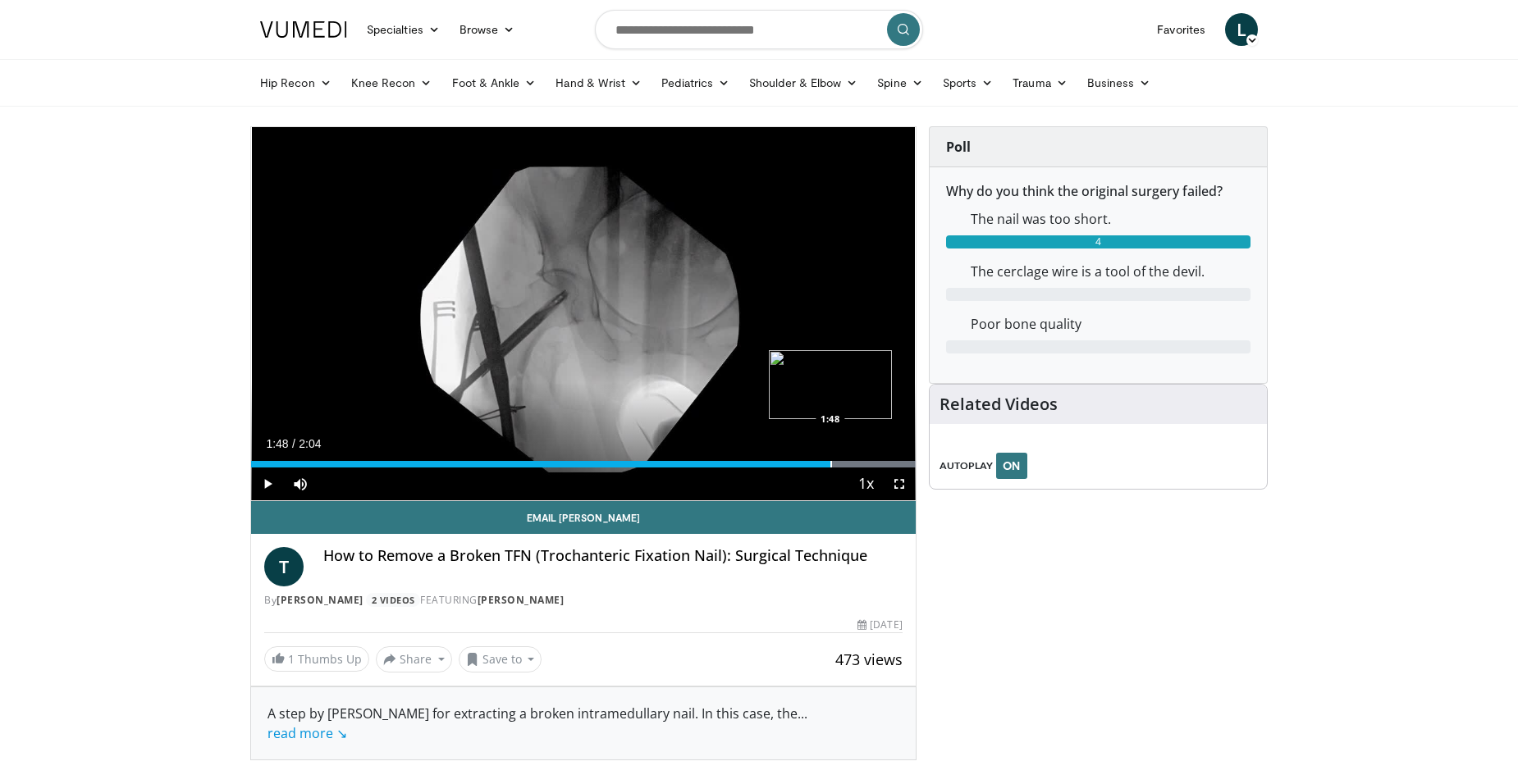
click at [832, 461] on div "Progress Bar" at bounding box center [831, 464] width 2 height 7
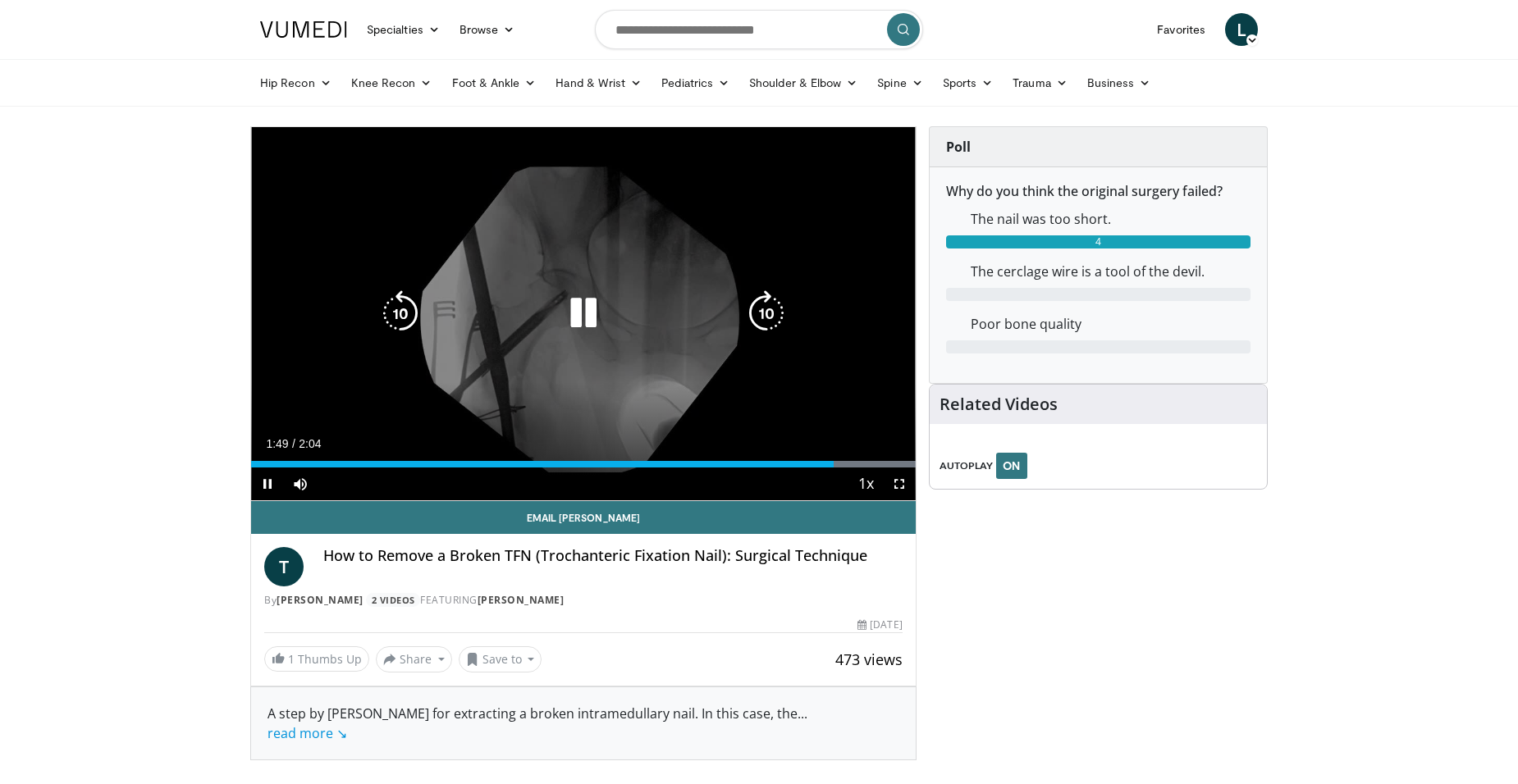
click at [775, 362] on div "10 seconds Tap to unmute" at bounding box center [583, 313] width 664 height 373
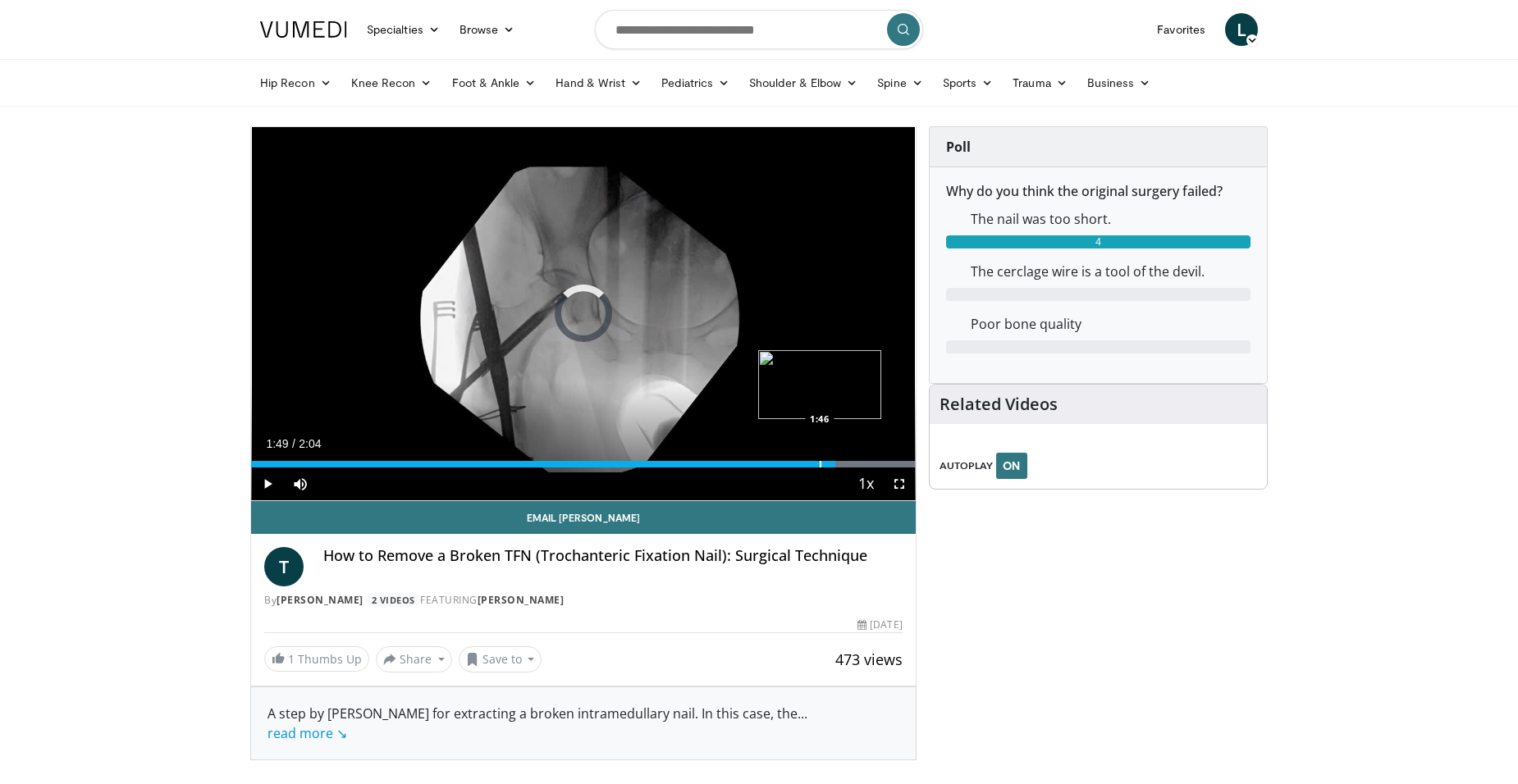
click at [820, 465] on div "Progress Bar" at bounding box center [821, 464] width 2 height 7
click at [802, 465] on div "Progress Bar" at bounding box center [802, 464] width 2 height 7
click at [770, 459] on div "Loaded : 100.00% 1:37 1:37" at bounding box center [583, 460] width 664 height 16
click at [754, 459] on div "Loaded : 100.00% 1:37 1:34" at bounding box center [583, 460] width 664 height 16
click at [742, 458] on div "Loaded : 100.00% 1:34 1:32" at bounding box center [583, 460] width 664 height 16
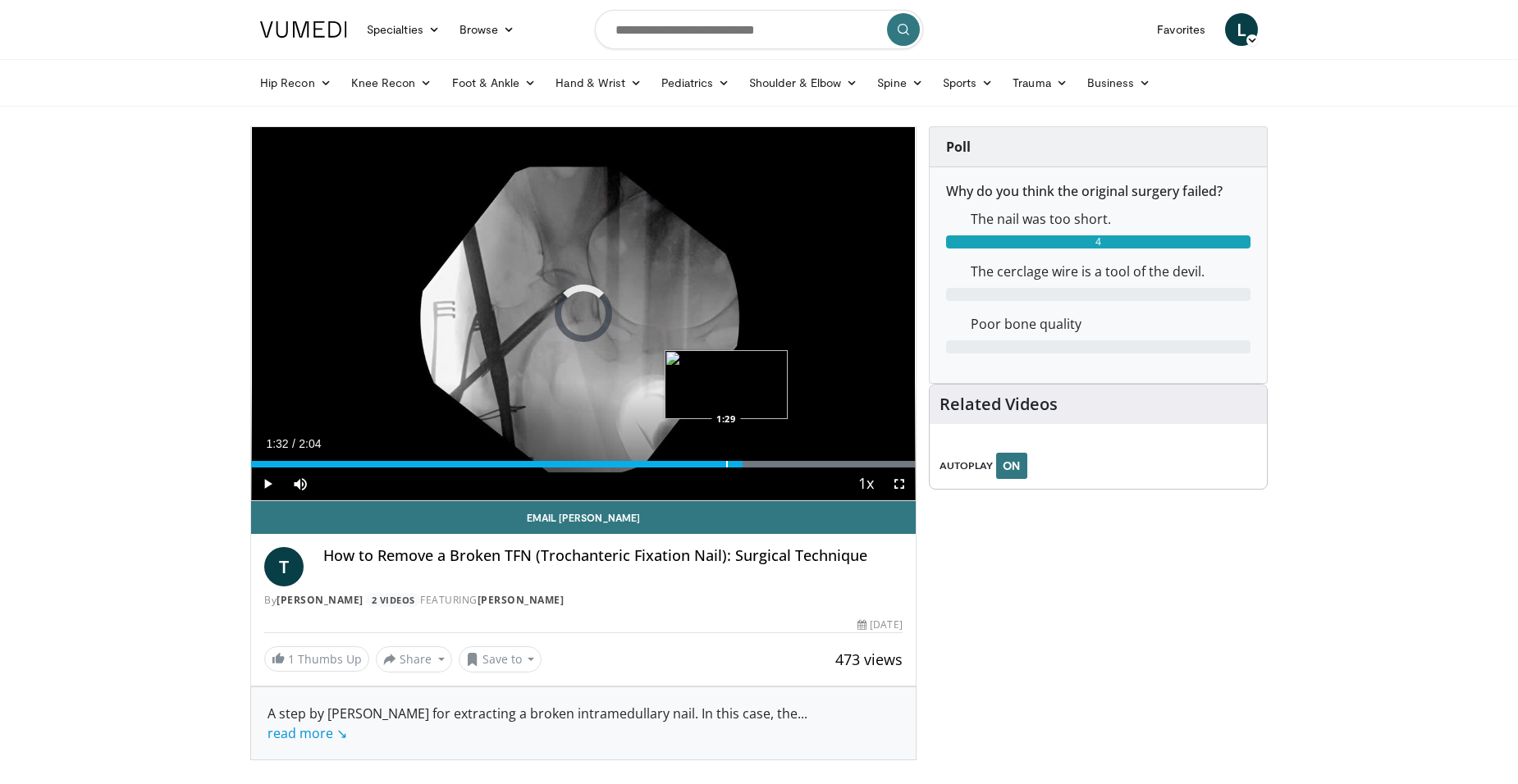
drag, startPoint x: 725, startPoint y: 458, endPoint x: 710, endPoint y: 458, distance: 15.0
click at [724, 458] on div "Loaded : 100.00% 1:32 1:29" at bounding box center [583, 460] width 664 height 16
click at [696, 458] on div "Loaded : 100.00% 1:23 1:23" at bounding box center [583, 460] width 664 height 16
click at [683, 457] on div "Loaded : 100.00% 1:23 1:21" at bounding box center [583, 460] width 664 height 16
click at [671, 455] on div "Loaded : 100.00% 1:21 1:18" at bounding box center [583, 460] width 664 height 16
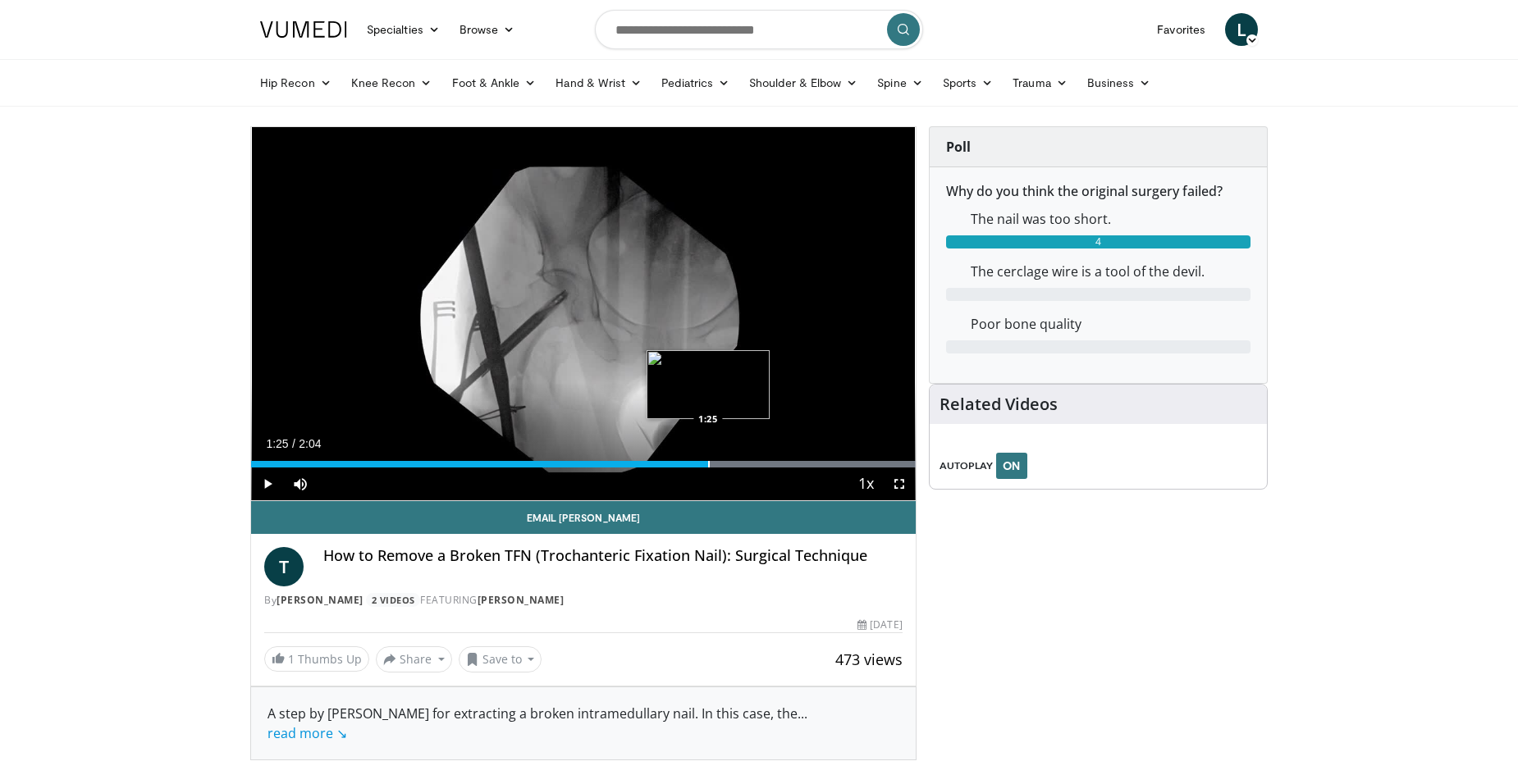
click at [708, 453] on div "Loaded : 100.00% 1:25 1:25" at bounding box center [583, 460] width 664 height 16
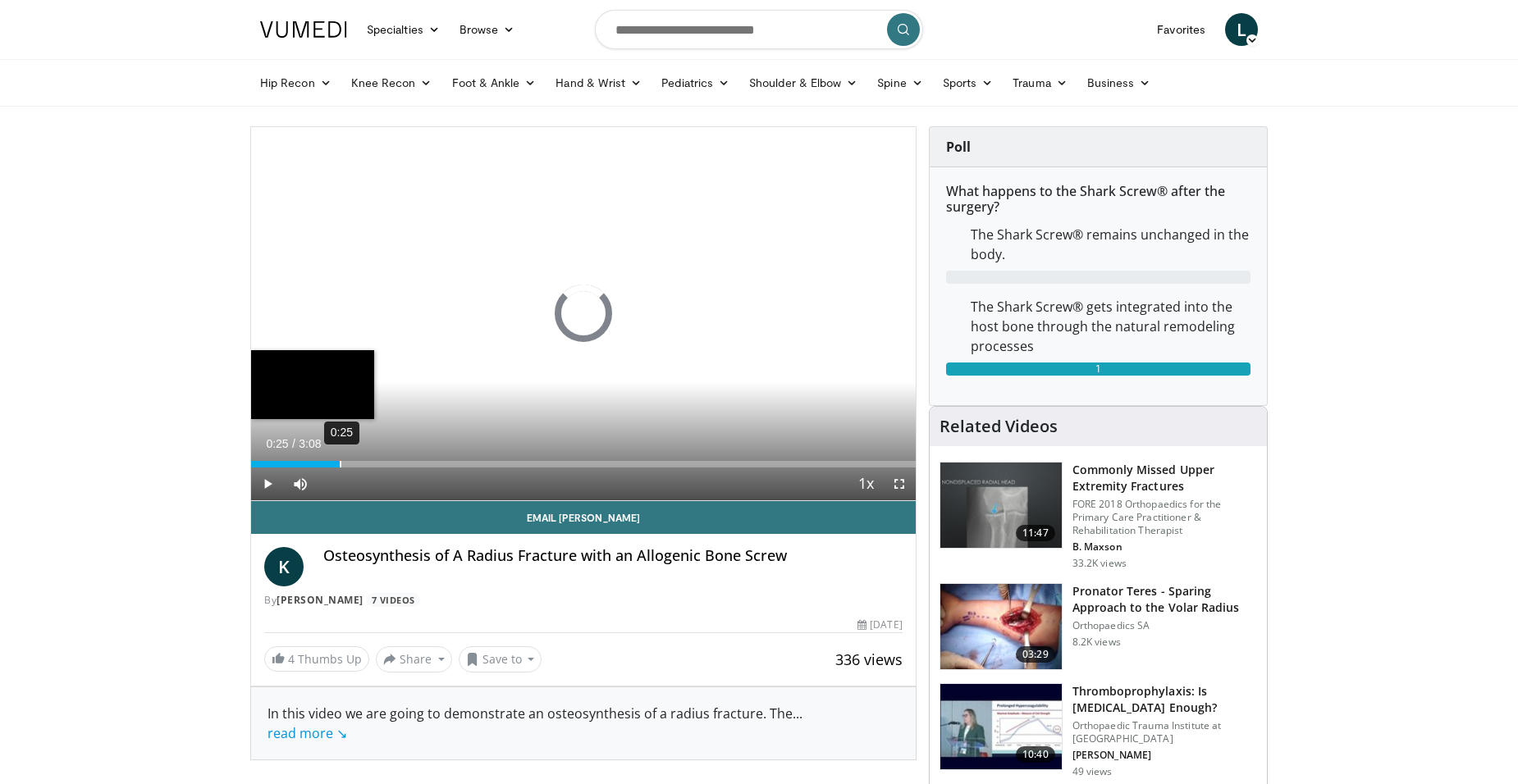
click at [340, 458] on div "Loaded : 5.21% 0:25 0:25" at bounding box center [583, 460] width 664 height 16
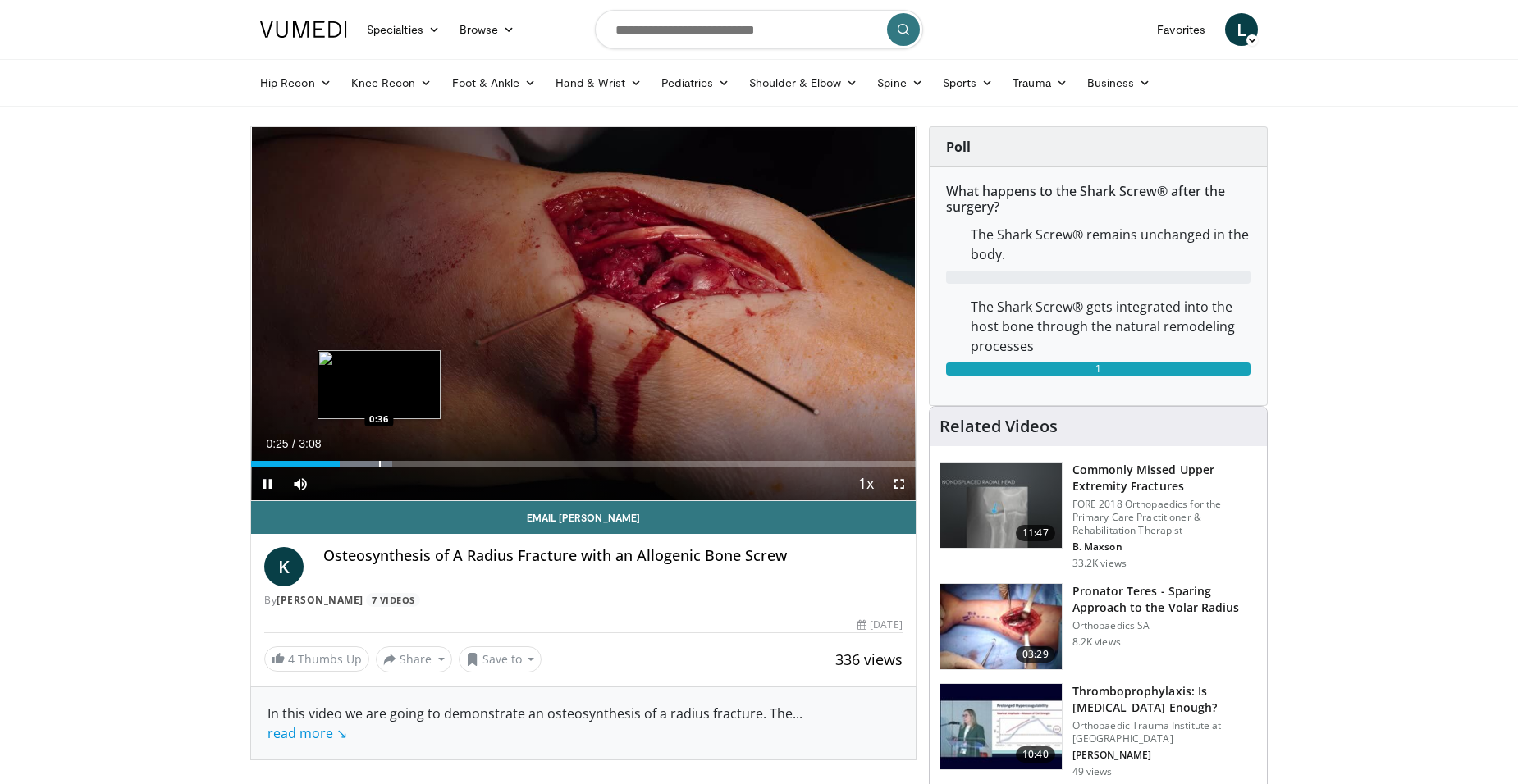
click at [380, 462] on div "Progress Bar" at bounding box center [380, 464] width 2 height 7
click at [409, 464] on div "Progress Bar" at bounding box center [410, 464] width 2 height 7
click at [448, 464] on div "Progress Bar" at bounding box center [449, 464] width 2 height 7
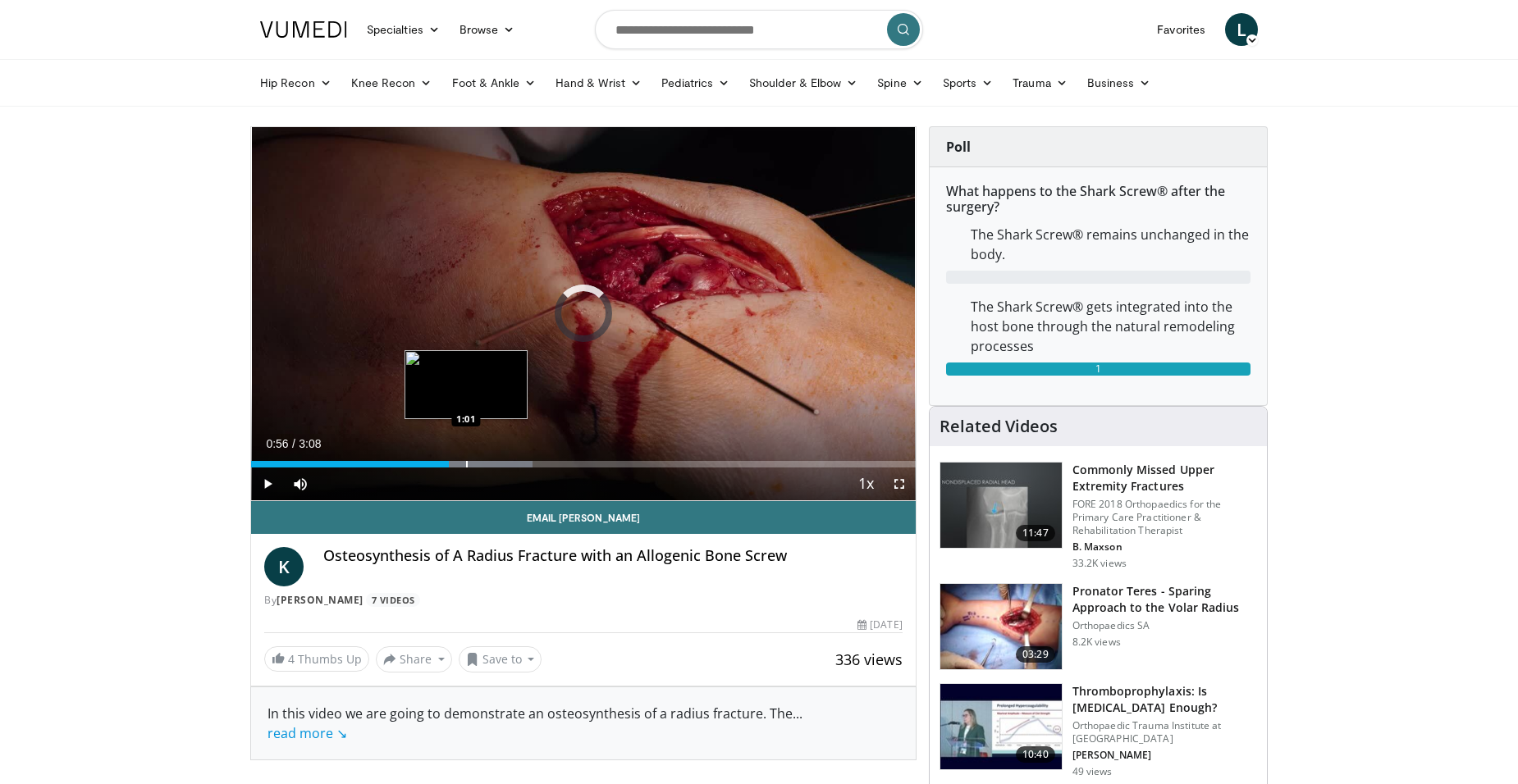
click at [466, 464] on div "Progress Bar" at bounding box center [467, 464] width 2 height 7
click at [495, 461] on div "Progress Bar" at bounding box center [495, 464] width 2 height 7
click at [523, 458] on div "Loaded : 52.98% 1:17 1:16" at bounding box center [583, 460] width 664 height 16
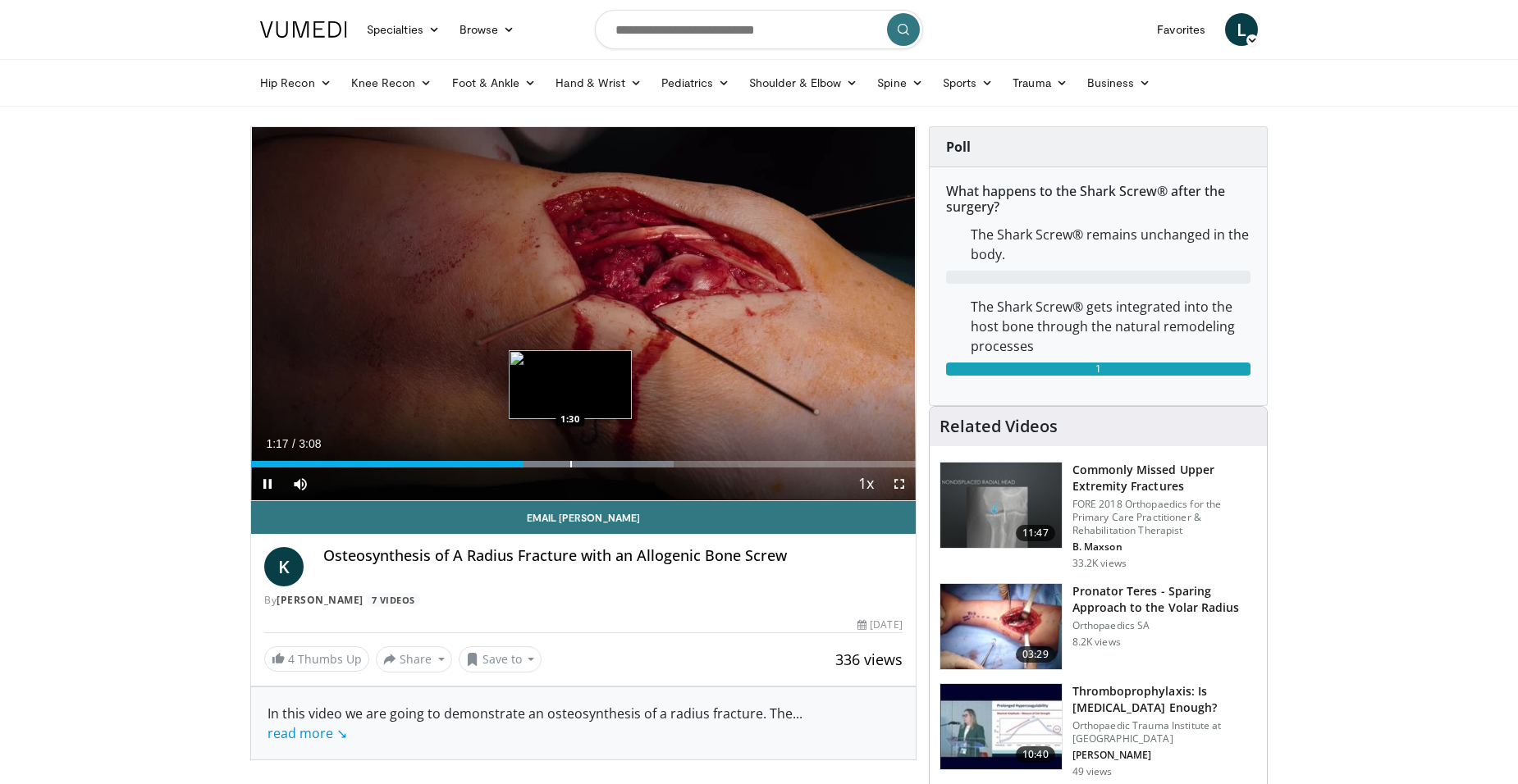
click at [571, 454] on div "Loaded : 63.57% 1:17 1:30" at bounding box center [583, 460] width 664 height 16
click at [603, 454] on div "Loaded : 68.87% 1:31 1:39" at bounding box center [583, 460] width 664 height 16
click at [644, 455] on div "Loaded : 74.17% 1:40 1:50" at bounding box center [583, 460] width 664 height 16
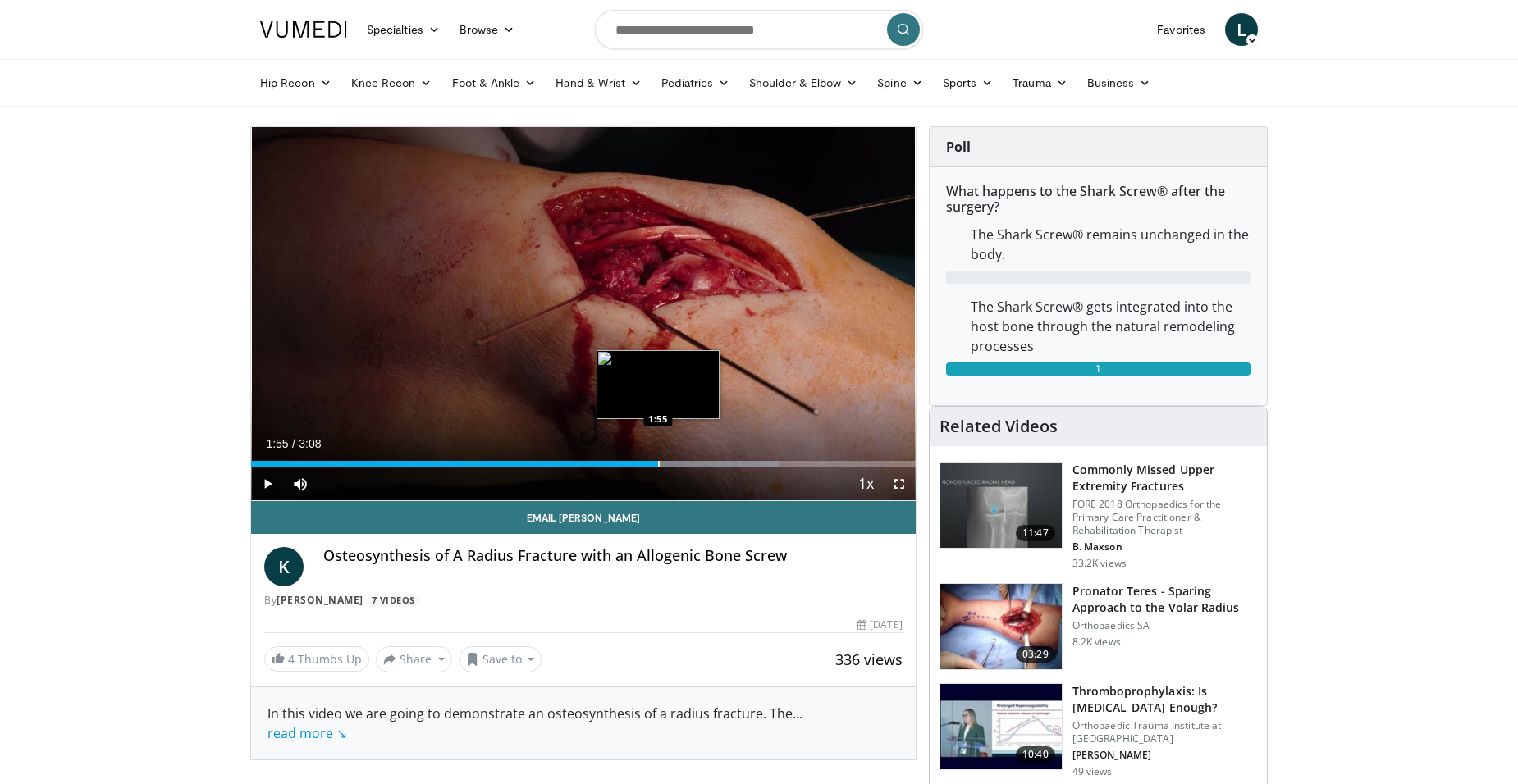
click at [659, 457] on div "Loaded : 79.47% 1:55 1:55" at bounding box center [583, 460] width 664 height 16
click at [676, 461] on div "Progress Bar" at bounding box center [677, 464] width 2 height 7
